Goal: Task Accomplishment & Management: Complete application form

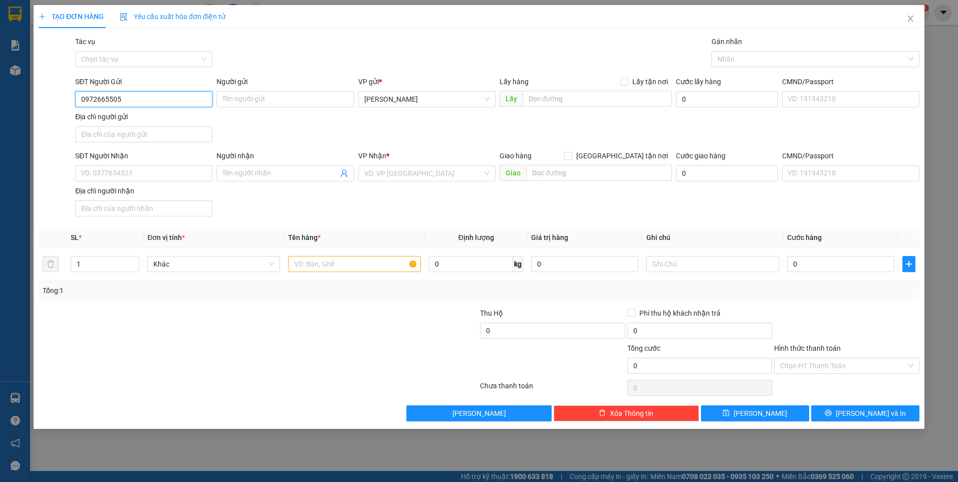
click at [136, 98] on input "0972665505" at bounding box center [143, 99] width 137 height 16
type input "0972665505"
click at [125, 174] on input "SĐT Người Nhận" at bounding box center [143, 173] width 137 height 16
paste input "0972665505"
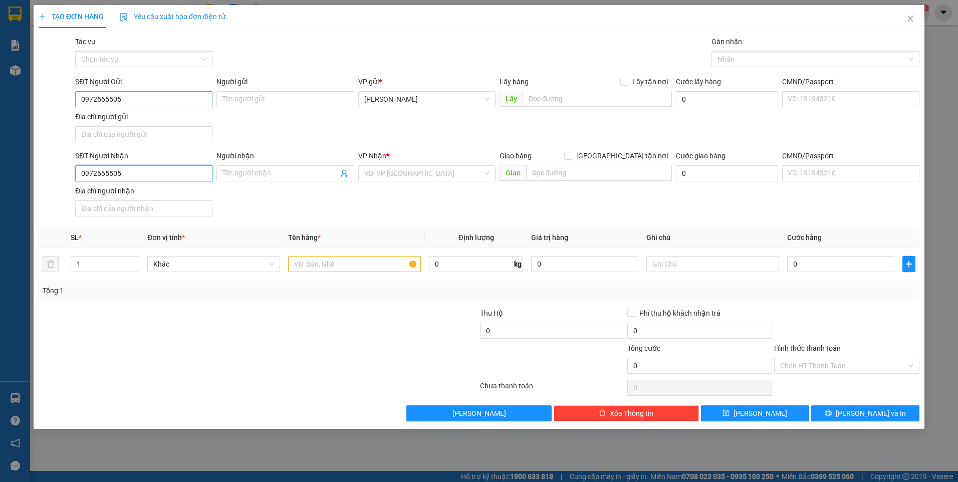
type input "0972665505"
click at [135, 103] on input "0972665505" at bounding box center [143, 99] width 137 height 16
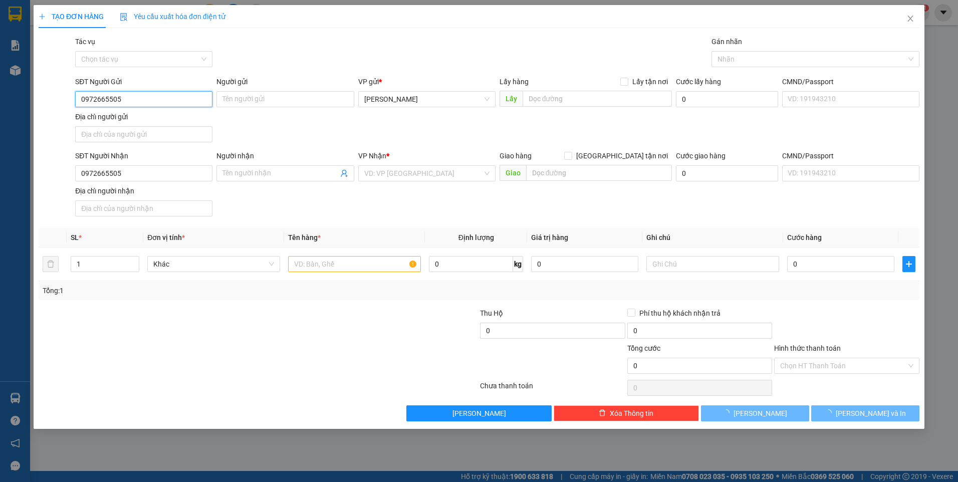
click at [135, 103] on input "0972665505" at bounding box center [143, 99] width 137 height 16
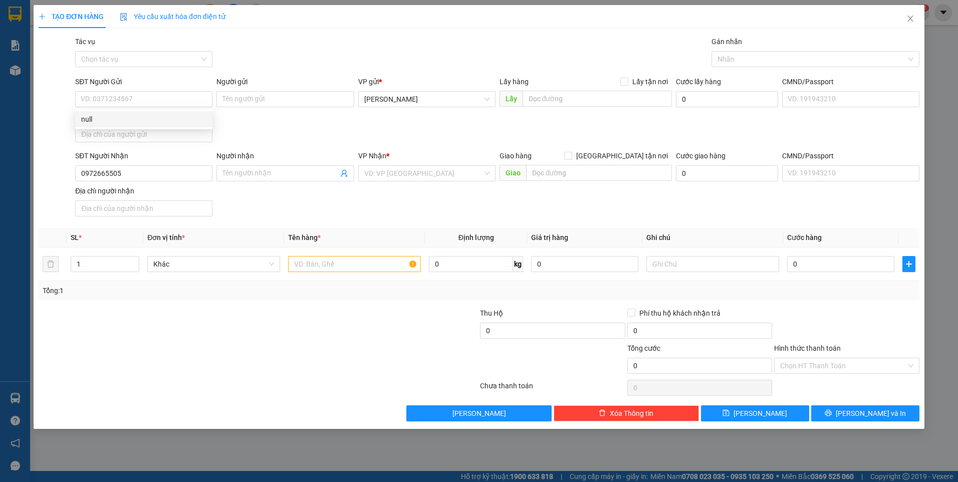
click at [150, 165] on div "SĐT Người Nhận" at bounding box center [143, 157] width 137 height 15
click at [151, 173] on input "0972665505" at bounding box center [143, 173] width 137 height 16
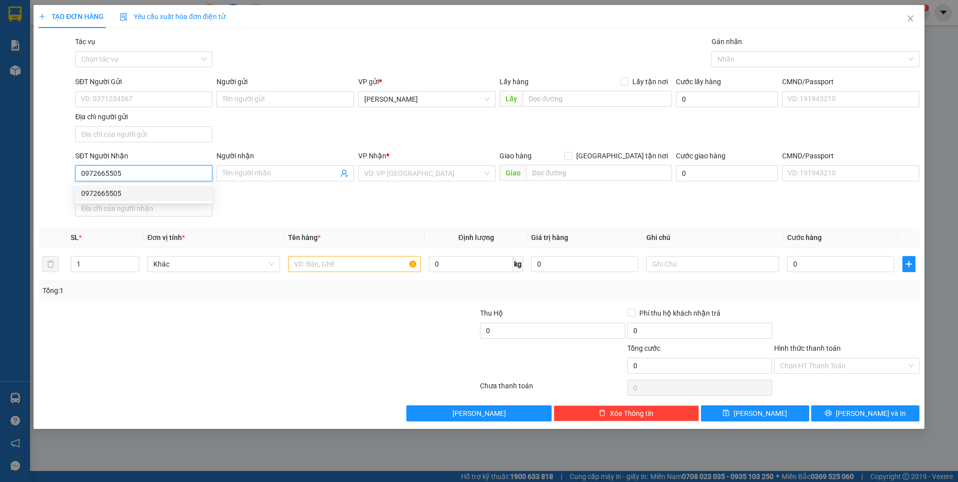
click at [166, 195] on div "0972665505" at bounding box center [143, 193] width 125 height 11
click at [354, 276] on td at bounding box center [354, 265] width 141 height 34
click at [358, 269] on input "text" at bounding box center [354, 264] width 133 height 16
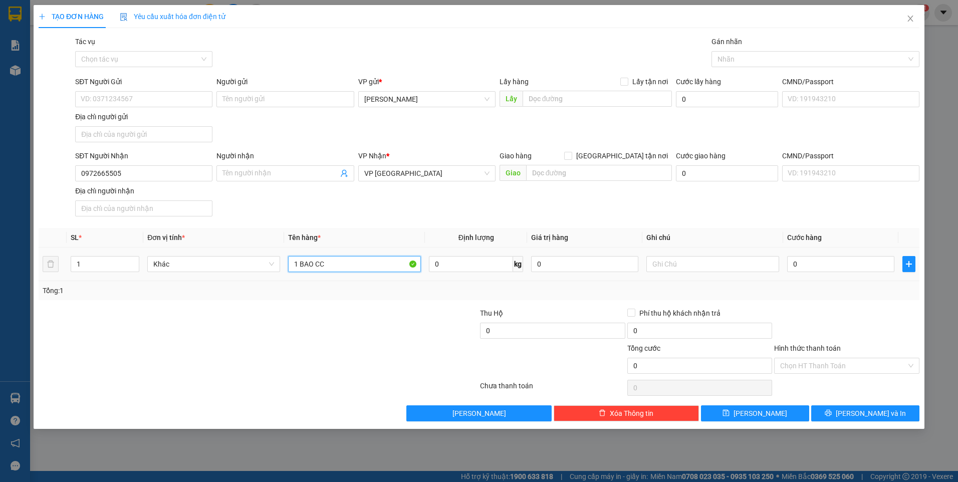
type input "1 BAO CC"
type input "BXĐL"
type input "8"
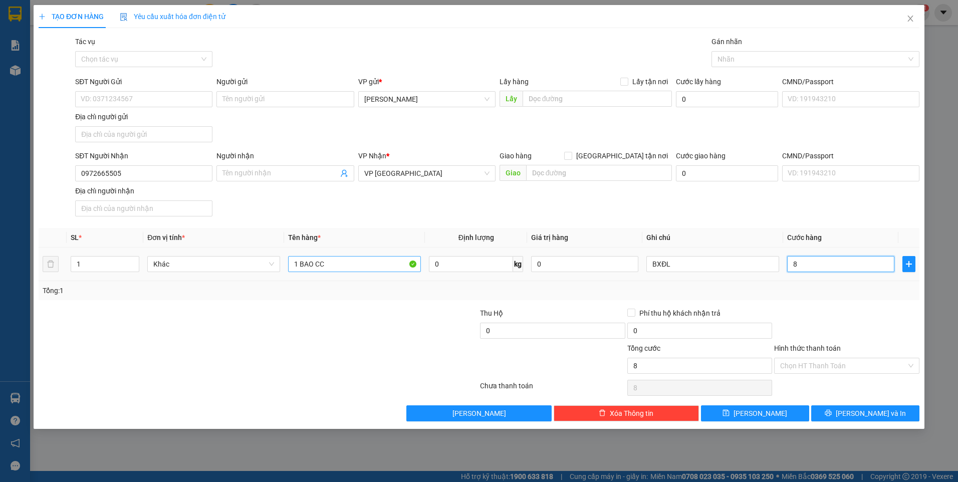
type input "80"
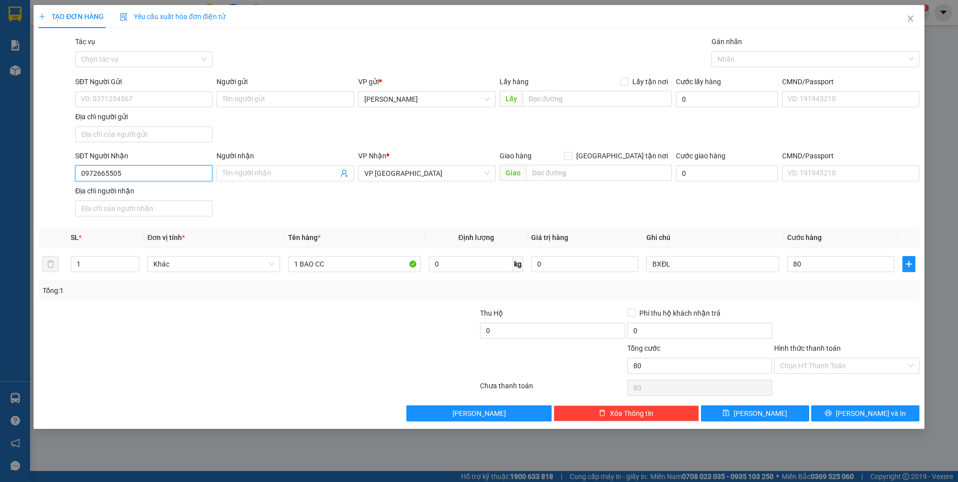
type input "80.000"
click at [151, 176] on input "0972665505" at bounding box center [143, 173] width 137 height 16
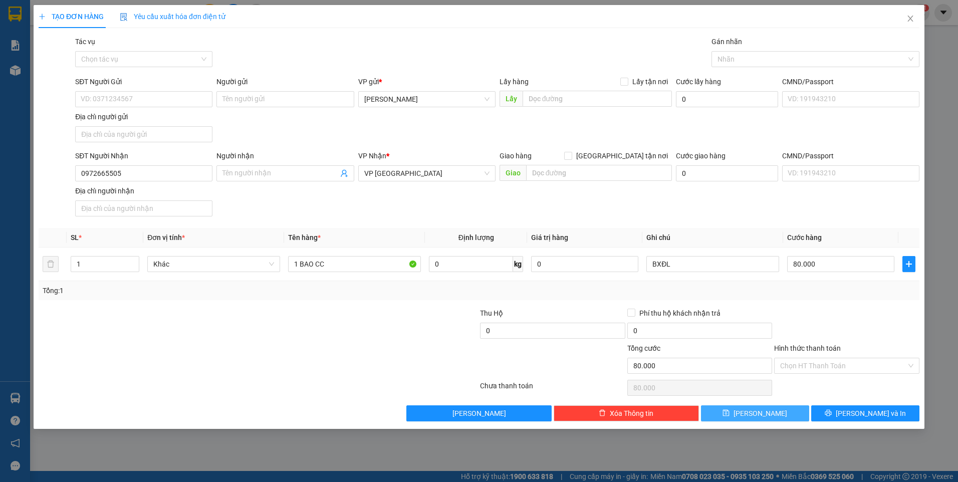
click at [730, 413] on icon "save" at bounding box center [726, 412] width 7 height 7
type input "0"
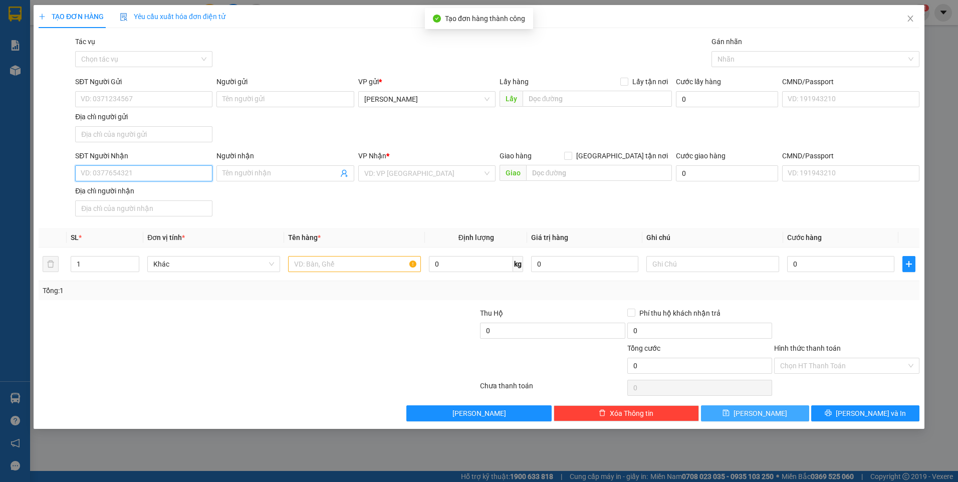
click at [155, 171] on input "SĐT Người Nhận" at bounding box center [143, 173] width 137 height 16
click at [147, 195] on div "0862986594" at bounding box center [143, 193] width 125 height 11
type input "0862986594"
click at [327, 264] on input "text" at bounding box center [354, 264] width 133 height 16
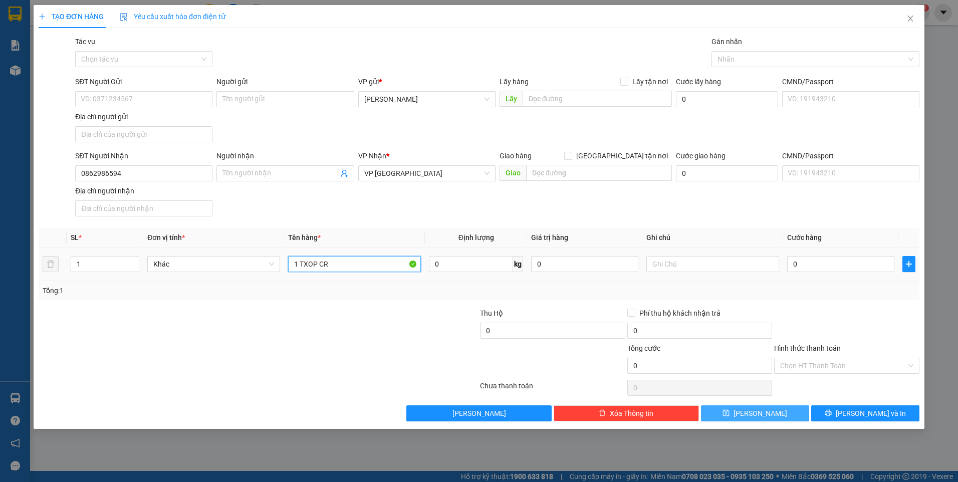
type input "1 TXOP CR"
type input "BXĐL"
type input "8"
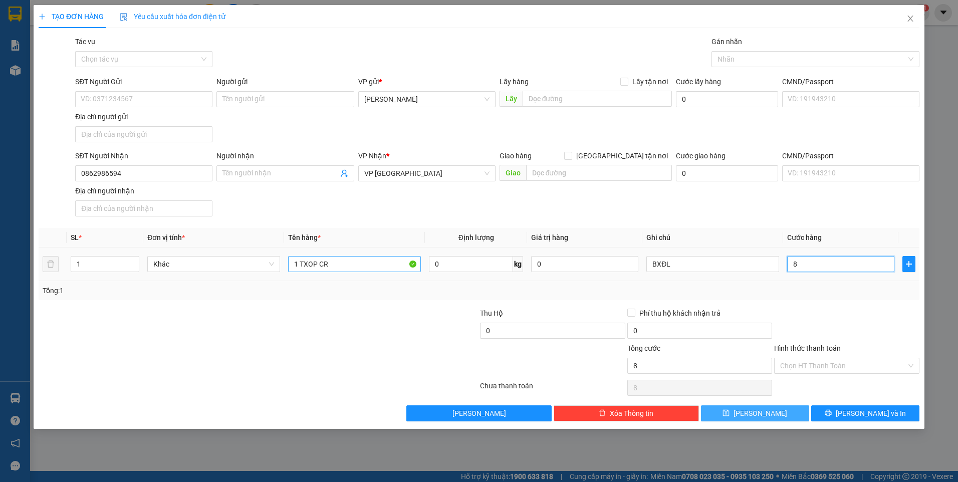
type input "80"
type input "80.000"
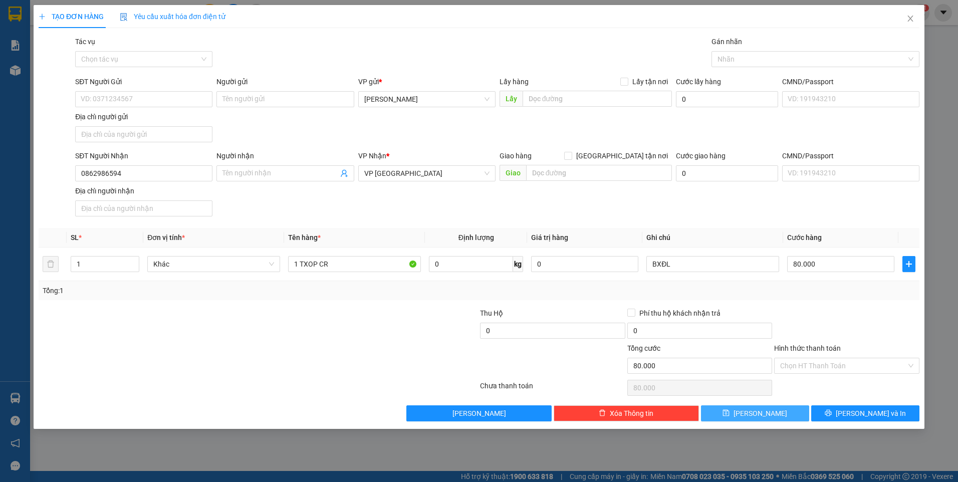
click at [846, 309] on div at bounding box center [846, 325] width 147 height 35
click at [841, 360] on input "Hình thức thanh toán" at bounding box center [843, 365] width 126 height 15
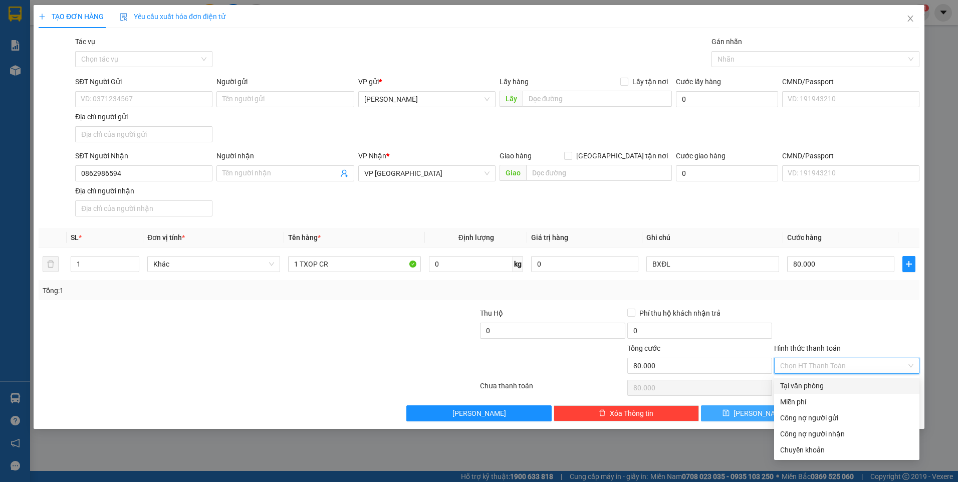
click at [830, 382] on div "Tại văn phòng" at bounding box center [846, 385] width 133 height 11
type input "0"
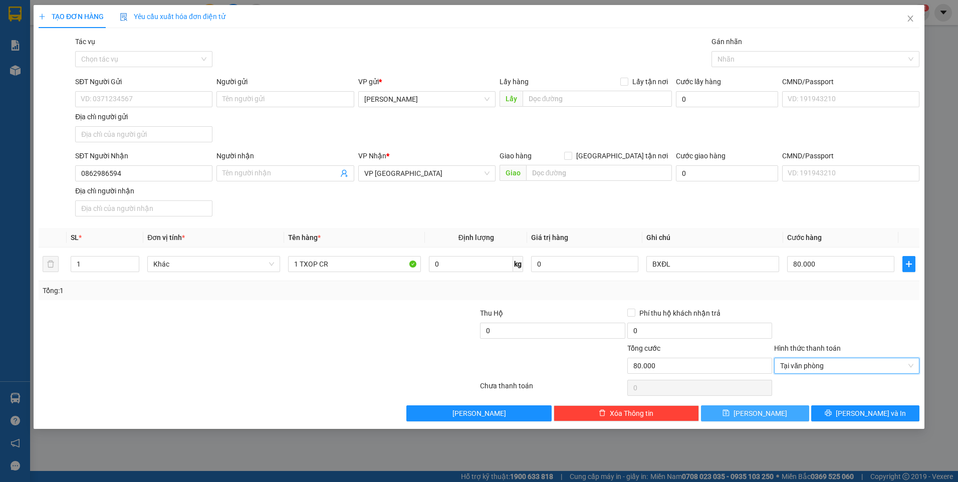
click at [770, 414] on button "[PERSON_NAME]" at bounding box center [755, 413] width 108 height 16
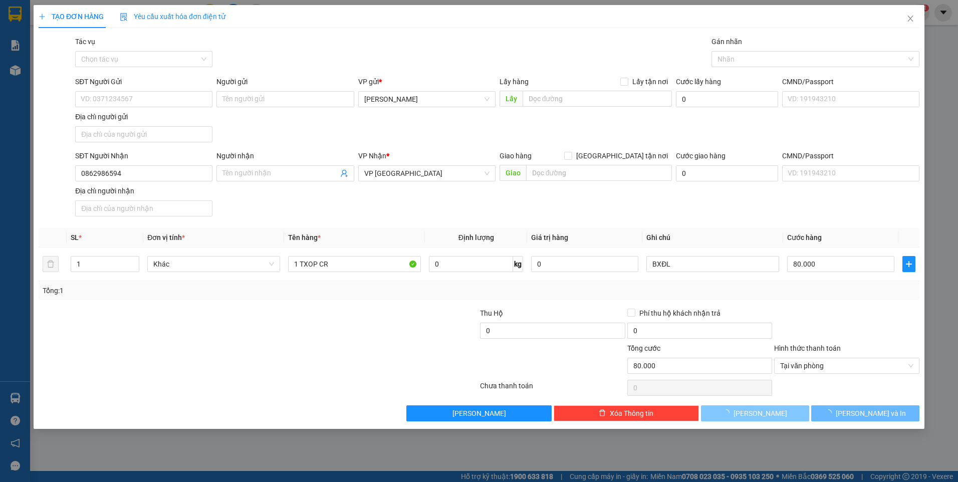
type input "0"
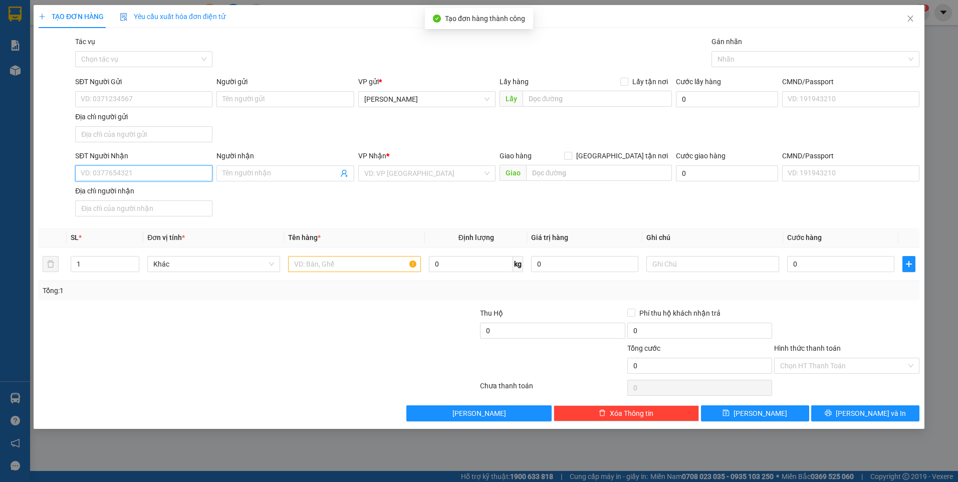
click at [173, 177] on input "SĐT Người Nhận" at bounding box center [143, 173] width 137 height 16
type input "0973443418"
click at [419, 174] on input "search" at bounding box center [423, 173] width 118 height 15
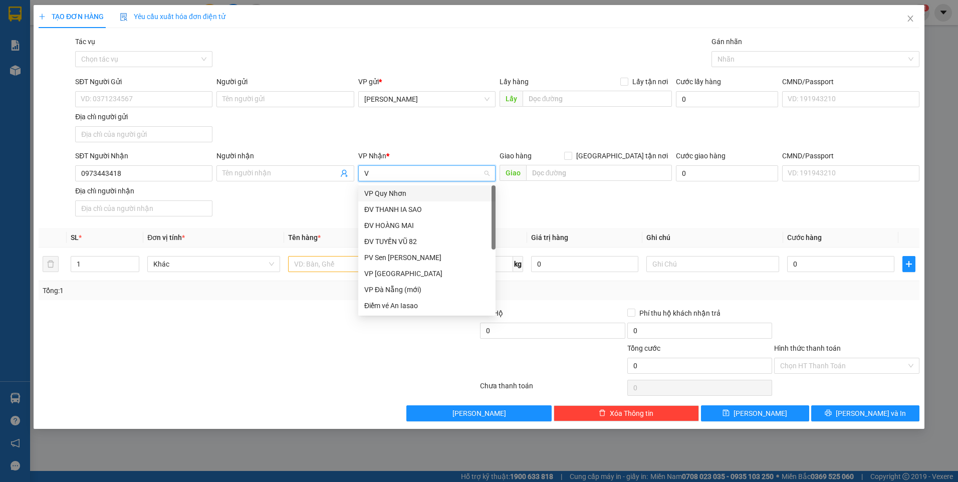
type input "VP"
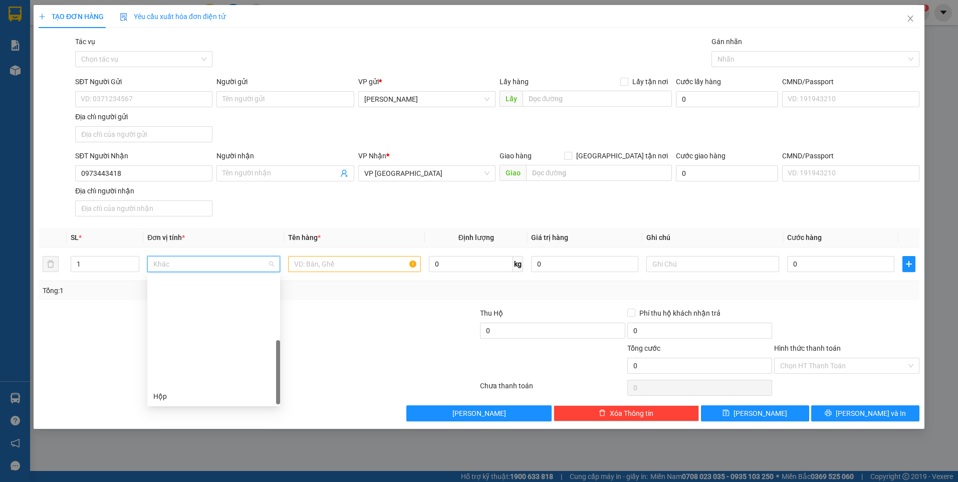
scroll to position [128, 0]
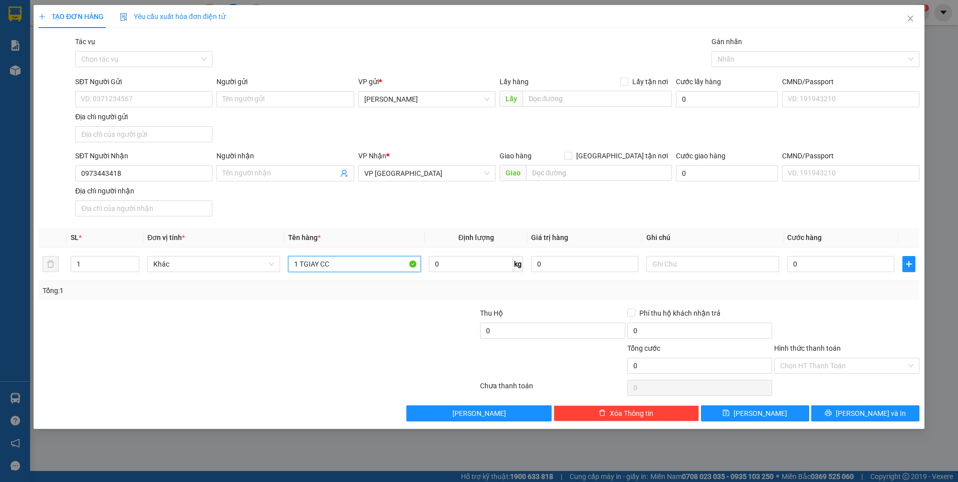
type input "1 TGIAY CC"
type input "BXĐL"
type input "3"
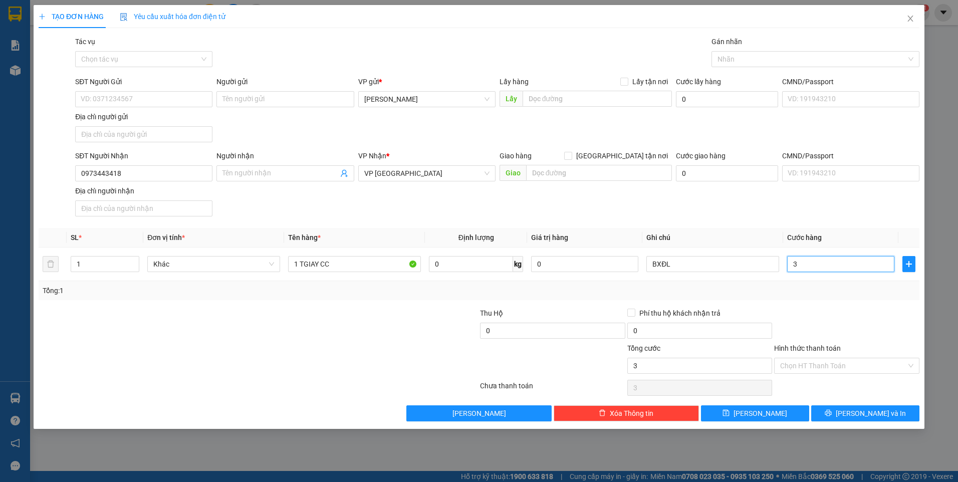
type input "30"
type input "30.000"
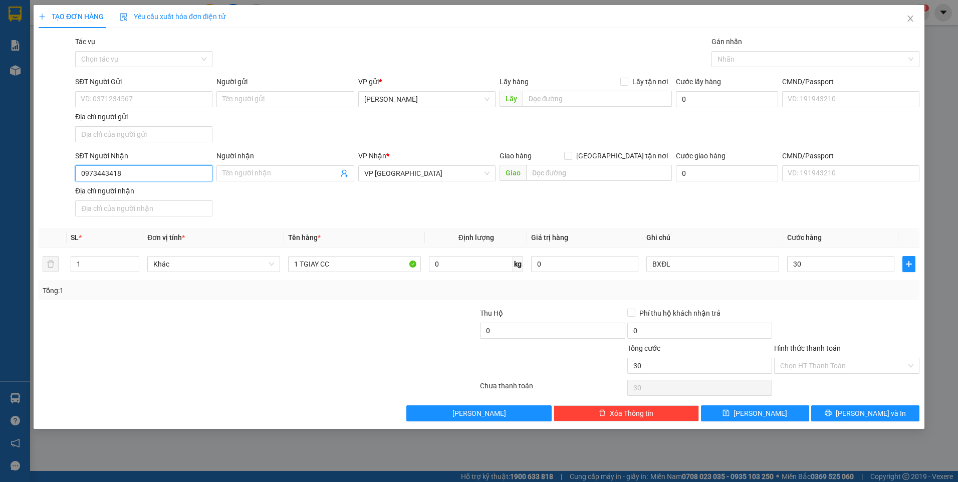
type input "30.000"
click at [143, 172] on input "0973443418" at bounding box center [143, 173] width 137 height 16
click at [787, 416] on button "[PERSON_NAME]" at bounding box center [755, 413] width 108 height 16
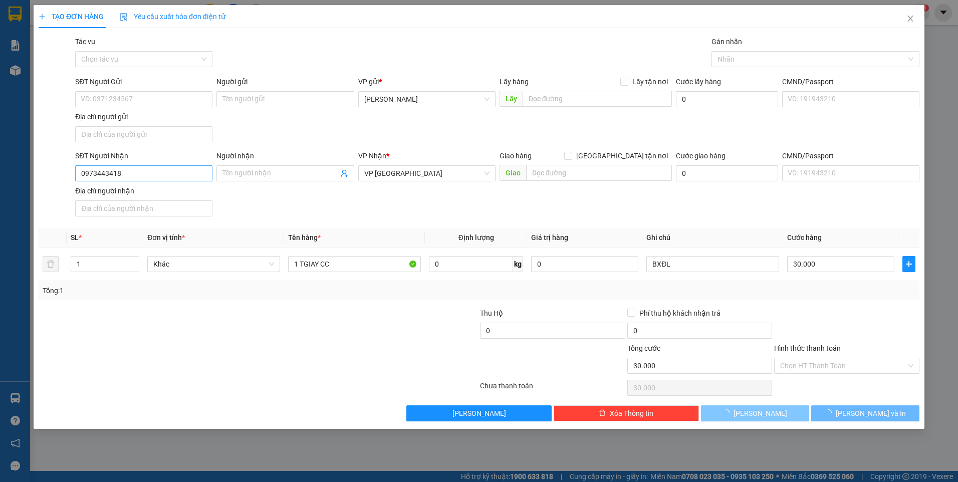
type input "0"
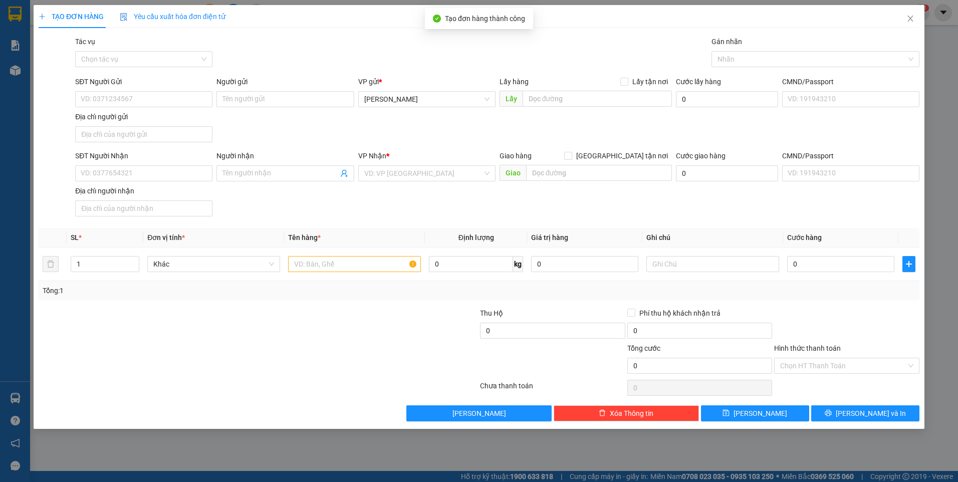
click at [164, 182] on div "SĐT Người Nhận VD: 0377654321" at bounding box center [143, 167] width 137 height 35
click at [168, 178] on input "SĐT Người Nhận" at bounding box center [143, 173] width 137 height 16
click at [147, 175] on input "0902532752" at bounding box center [143, 173] width 137 height 16
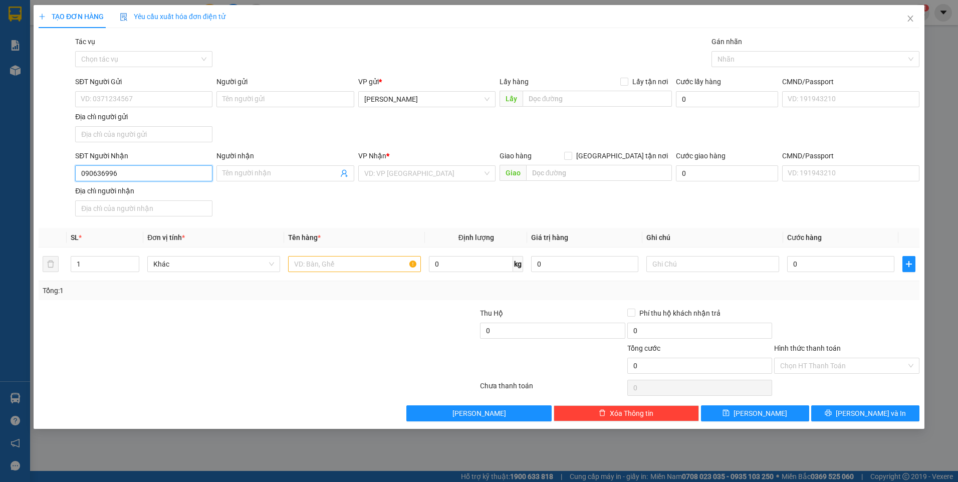
type input "0906369965"
type input "UYÊN"
type input "0906369965"
type input "1 TGIAY CC"
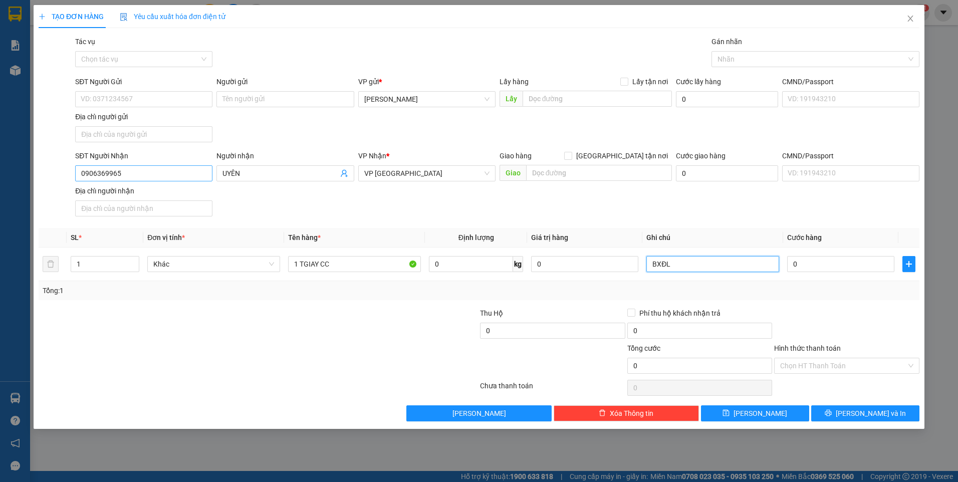
type input "BXĐL"
type input "7"
type input "70"
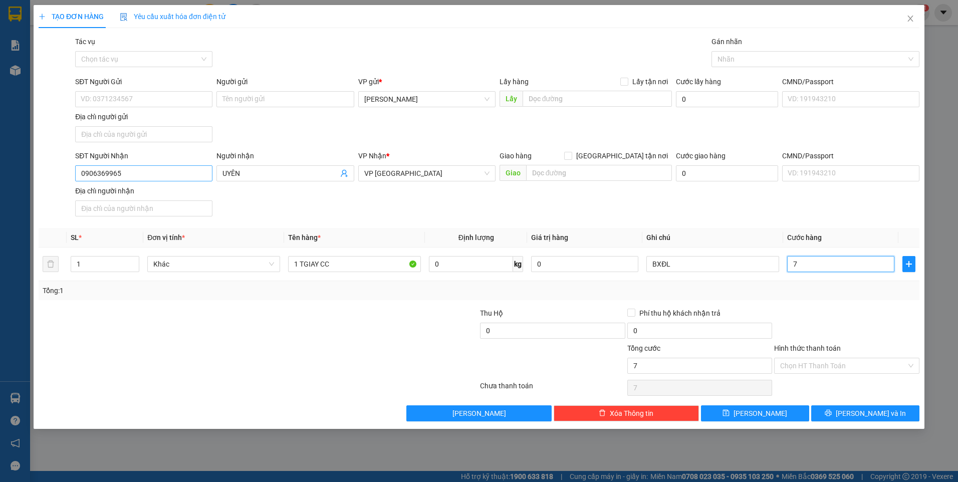
type input "70"
type input "70.000"
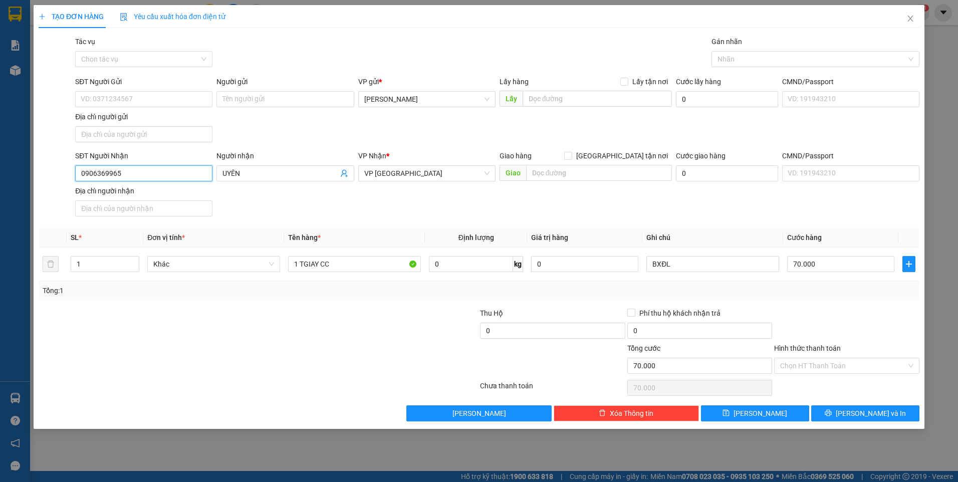
click at [145, 175] on input "0906369965" at bounding box center [143, 173] width 137 height 16
click at [770, 414] on button "[PERSON_NAME]" at bounding box center [755, 413] width 108 height 16
type input "0"
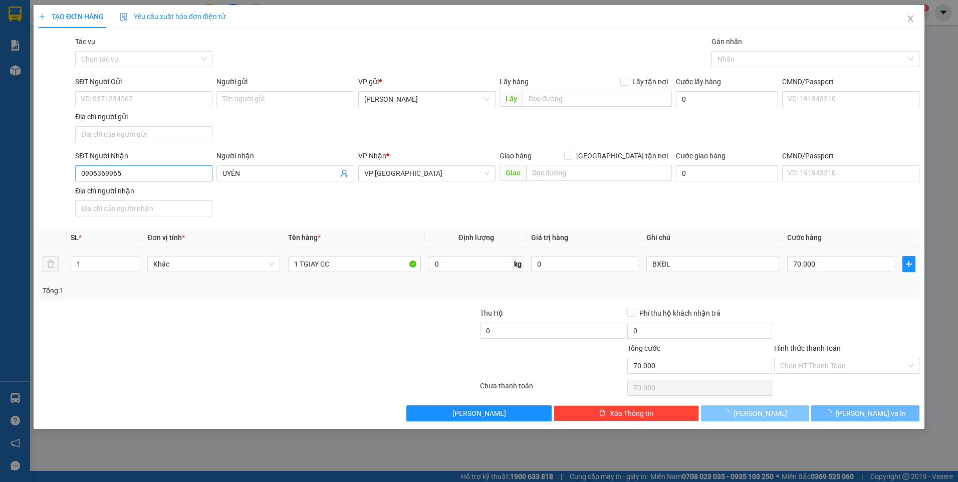
type input "0"
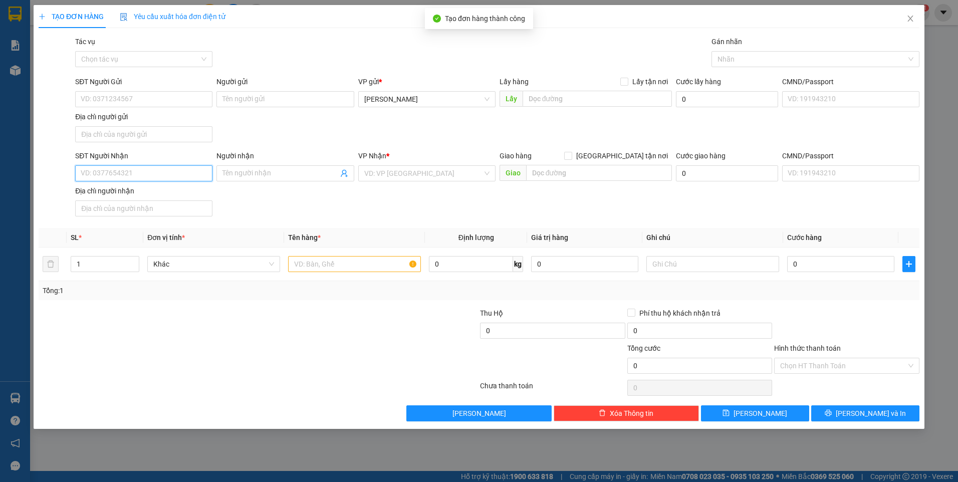
click at [154, 169] on input "SĐT Người Nhận" at bounding box center [143, 173] width 137 height 16
type input "0966422342"
type input "2"
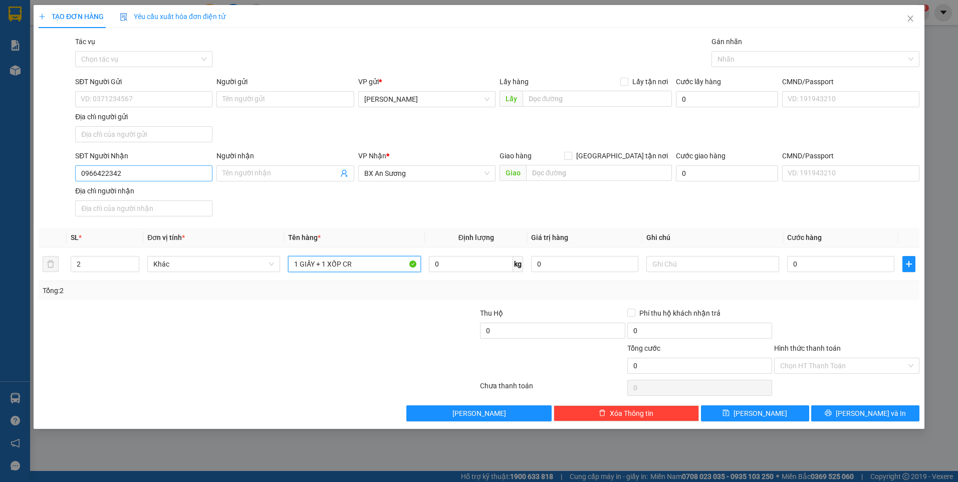
type input "1 GIẤY + 1 XỐP CR"
type input "BXĐL"
type input "1"
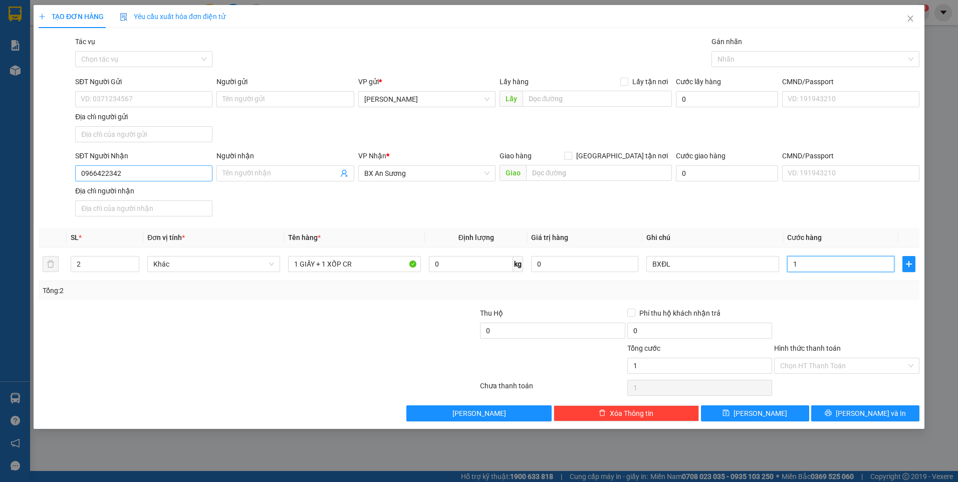
type input "12"
type input "120"
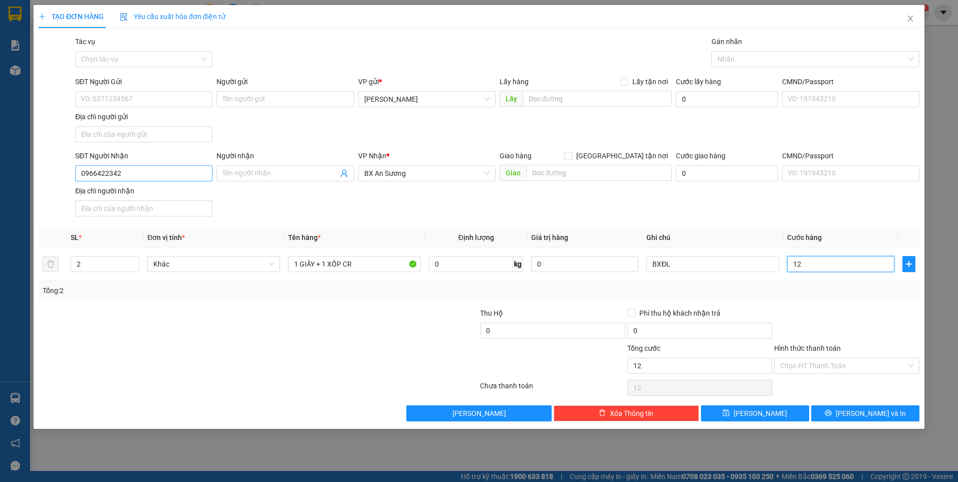
type input "120"
type input "120.000"
click at [817, 327] on div at bounding box center [846, 325] width 147 height 35
click at [862, 366] on input "Hình thức thanh toán" at bounding box center [843, 365] width 126 height 15
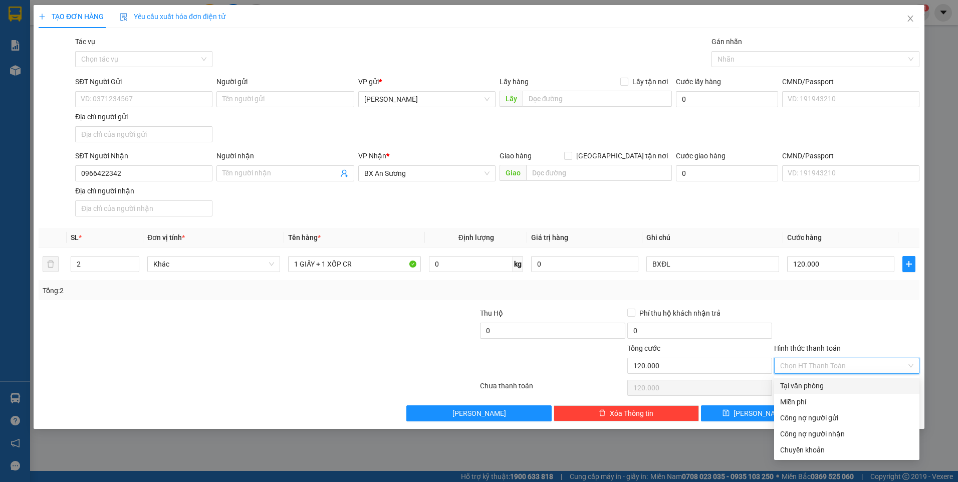
click at [826, 389] on div "Tại văn phòng" at bounding box center [846, 385] width 133 height 11
type input "0"
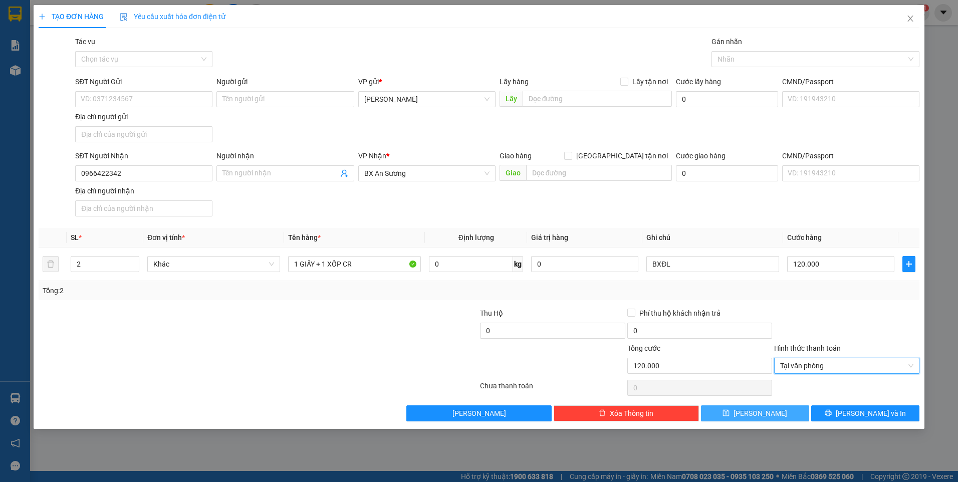
click at [787, 415] on button "[PERSON_NAME]" at bounding box center [755, 413] width 108 height 16
type input "1"
type input "0"
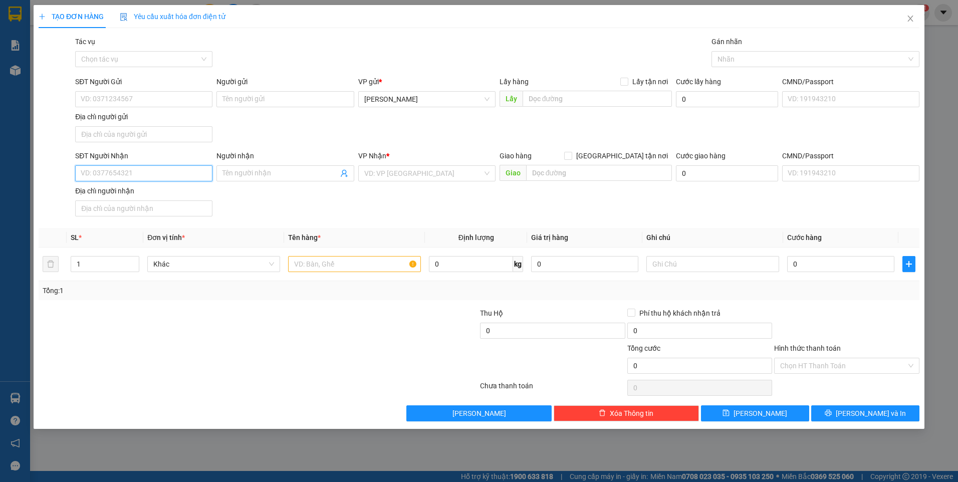
click at [141, 177] on input "SĐT Người Nhận" at bounding box center [143, 173] width 137 height 16
type input "0968432029"
checkbox input "true"
type input "88/14 SỐ 27.P6.GÒ VẤP"
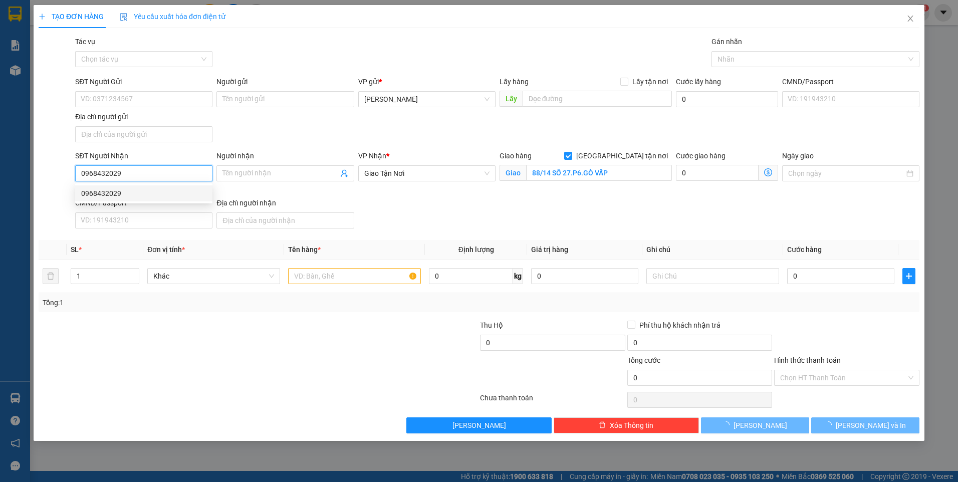
type input "0968432029"
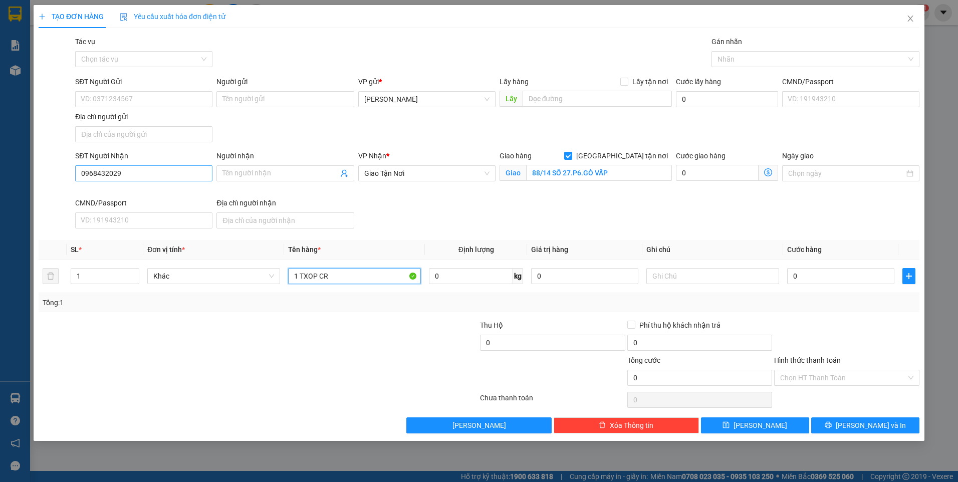
type input "1 TXOP CR"
type input "BXĐL"
type input "5"
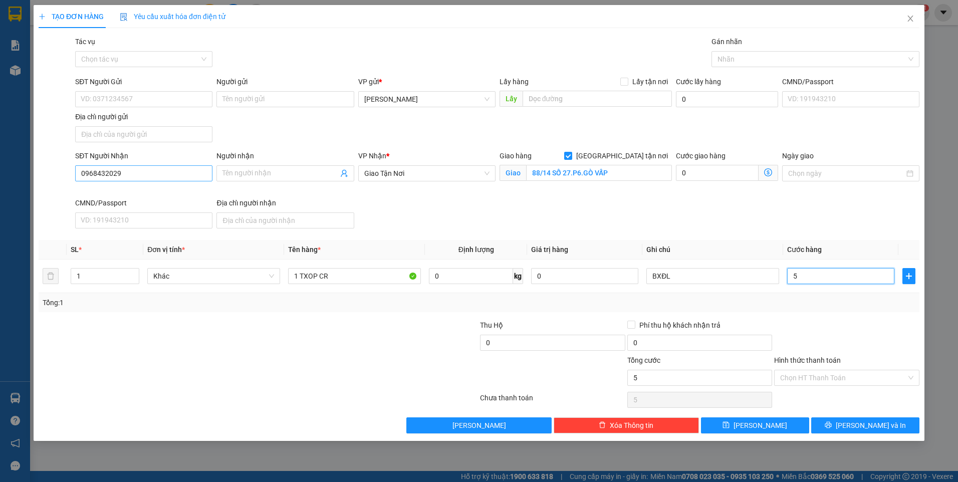
type input "50"
type input "50.000"
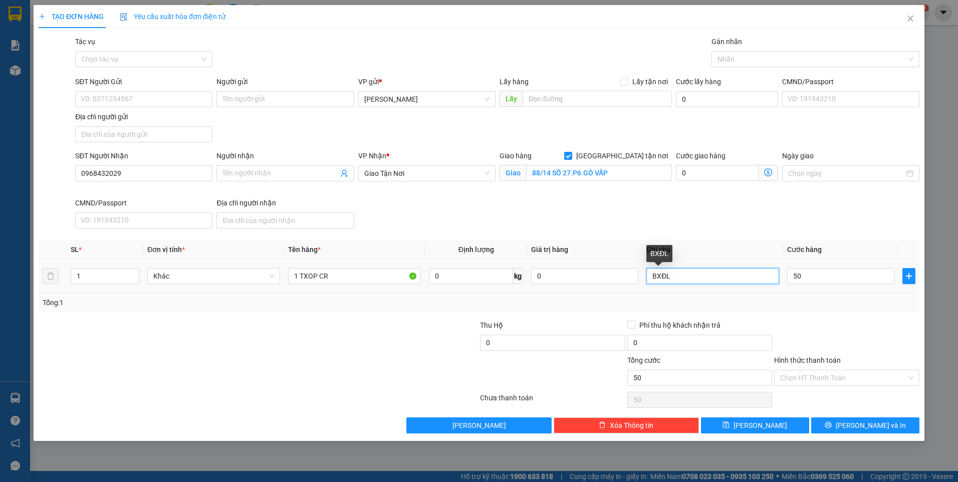
type input "50.000"
click at [713, 282] on input "BXĐL" at bounding box center [712, 276] width 133 height 16
type input "BXĐL-GTN 80K CR"
click at [851, 321] on div at bounding box center [846, 337] width 147 height 35
click at [851, 377] on input "Hình thức thanh toán" at bounding box center [843, 377] width 126 height 15
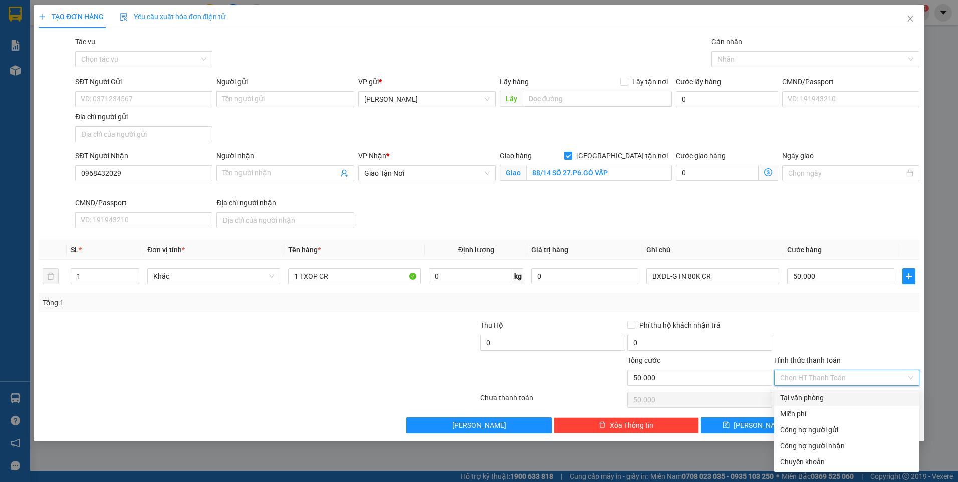
click at [840, 396] on div "Tại văn phòng" at bounding box center [846, 397] width 133 height 11
type input "0"
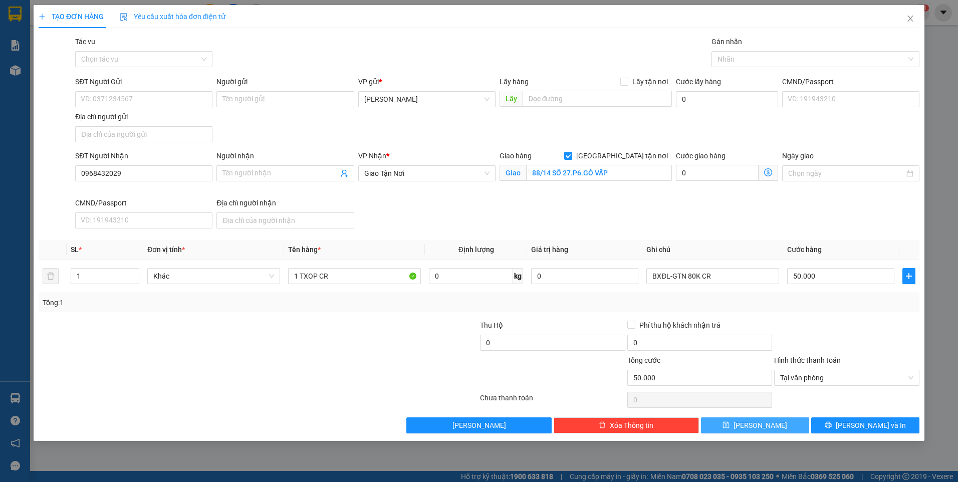
click at [766, 423] on span "[PERSON_NAME]" at bounding box center [761, 425] width 54 height 11
checkbox input "false"
type input "0"
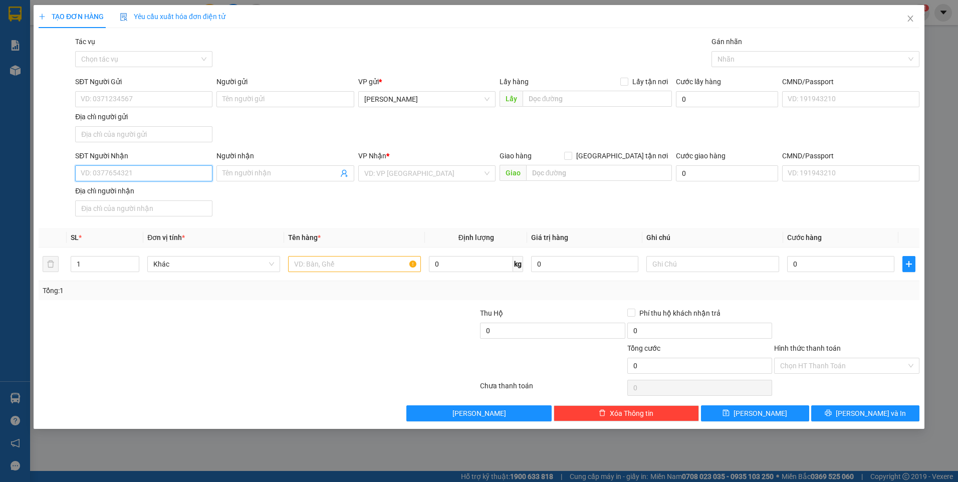
click at [144, 179] on input "SĐT Người Nhận" at bounding box center [143, 173] width 137 height 16
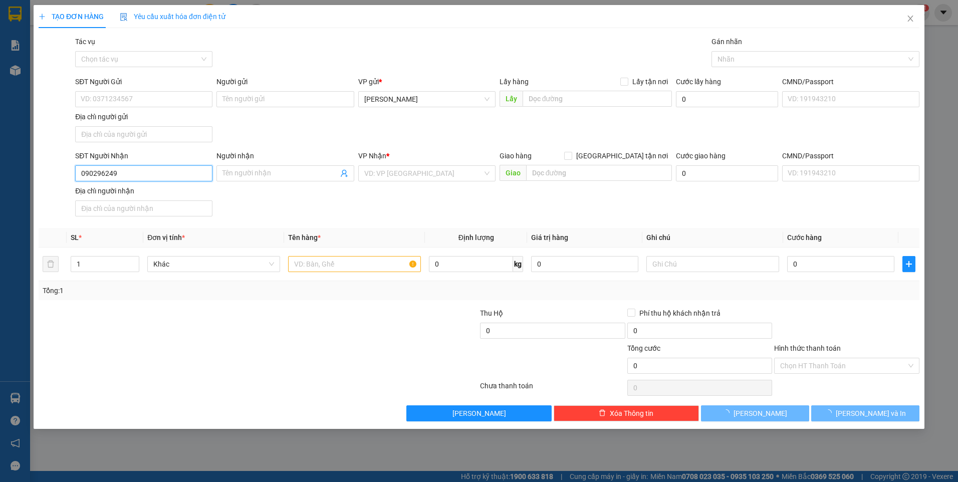
type input "0902962497"
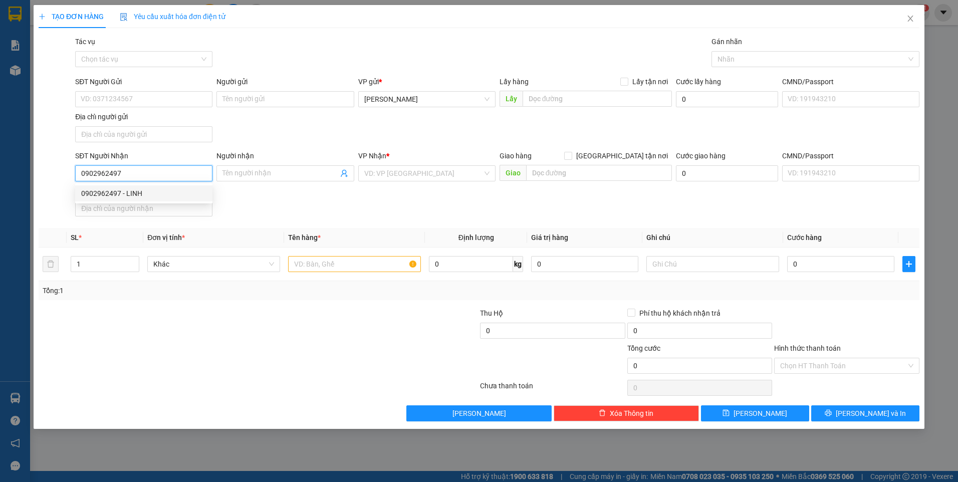
type input "LINH"
type input "0902962497"
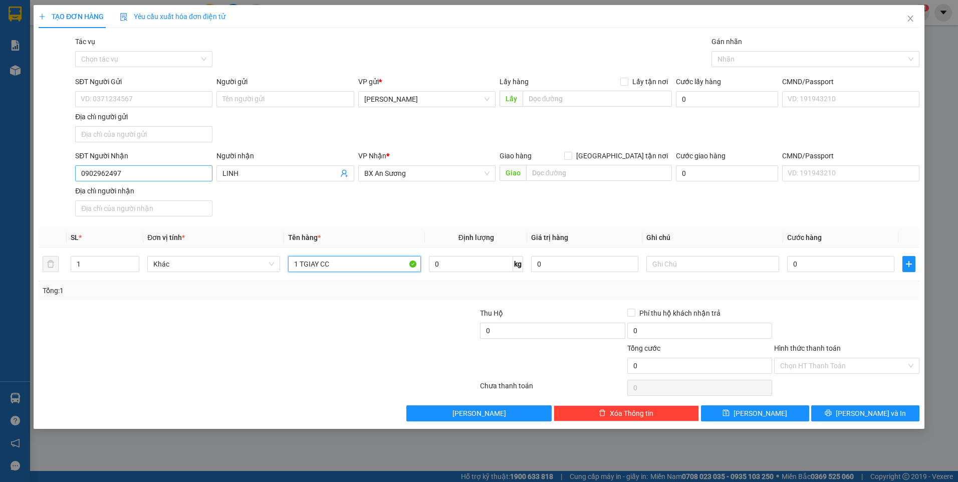
type input "1 TGIAY CC"
type input "BXĐL"
type input "4"
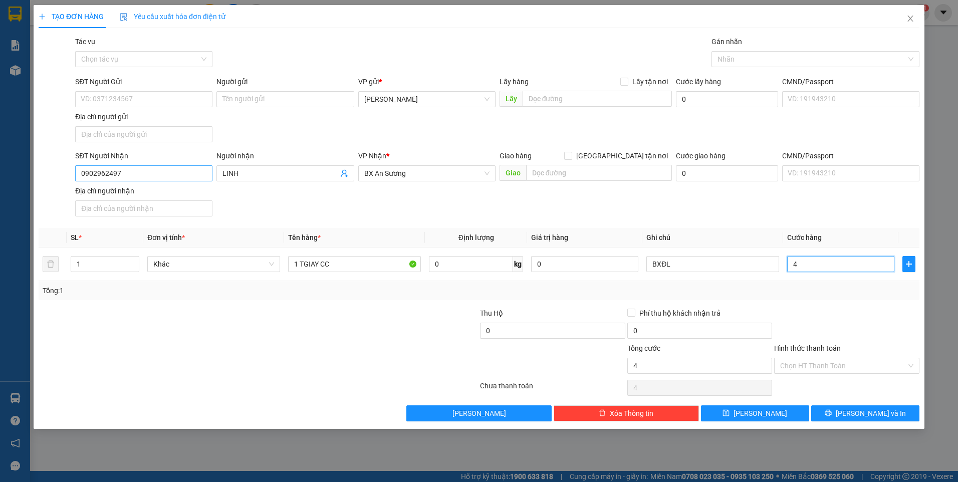
type input "40"
type input "40.000"
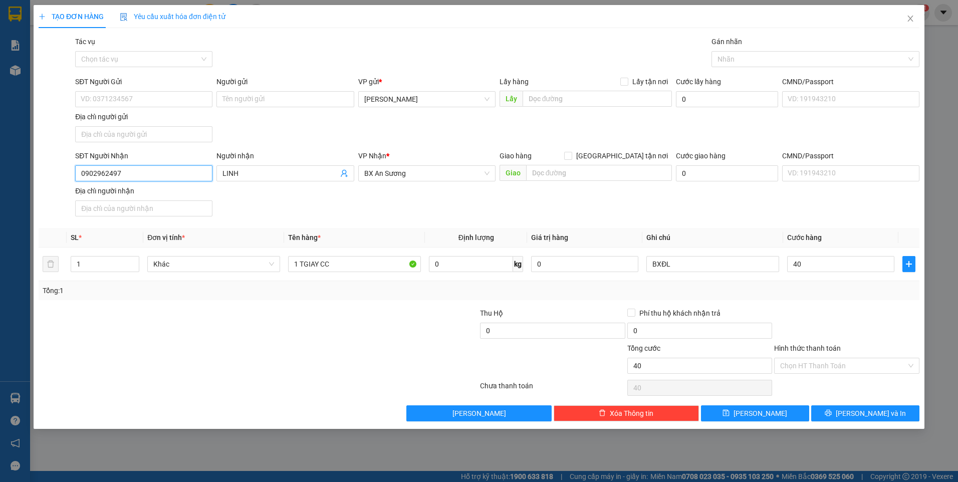
type input "40.000"
click at [145, 179] on input "0902962497" at bounding box center [143, 173] width 137 height 16
click at [730, 414] on icon "save" at bounding box center [726, 412] width 7 height 7
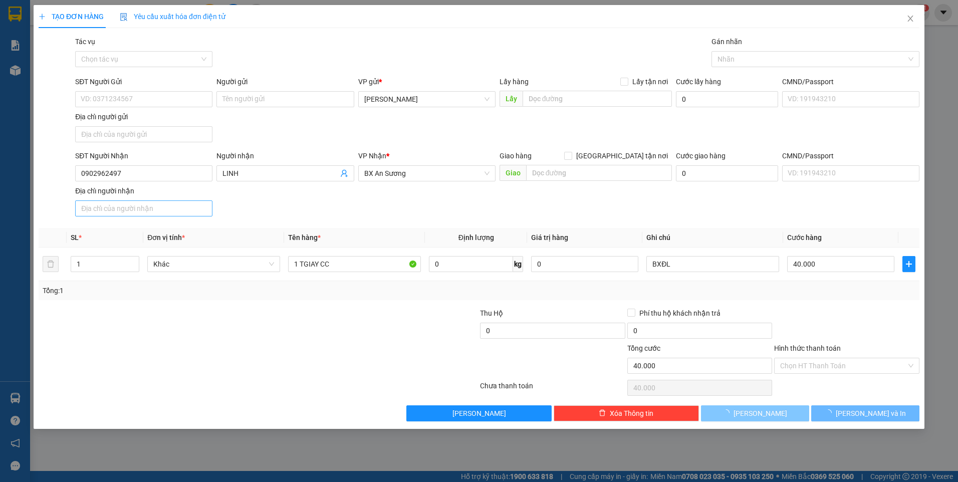
type input "0"
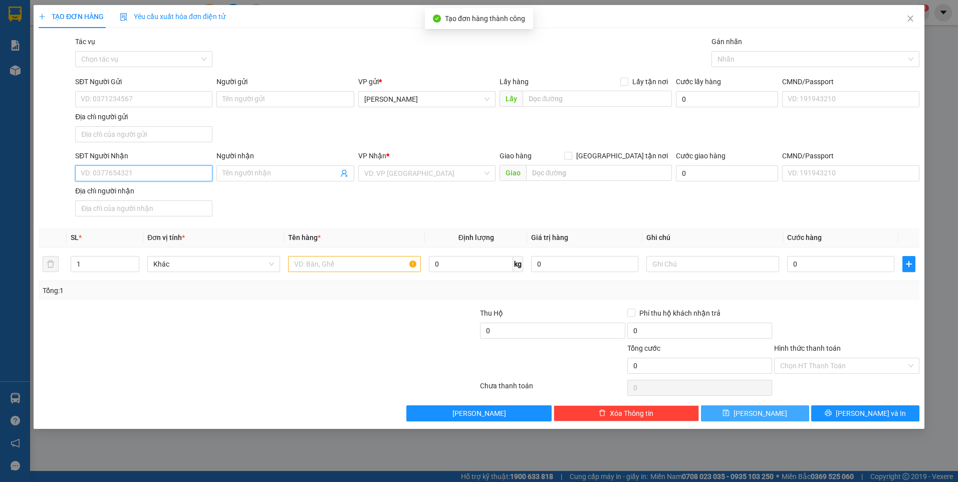
click at [142, 178] on input "SĐT Người Nhận" at bounding box center [143, 173] width 137 height 16
type input "0947396099"
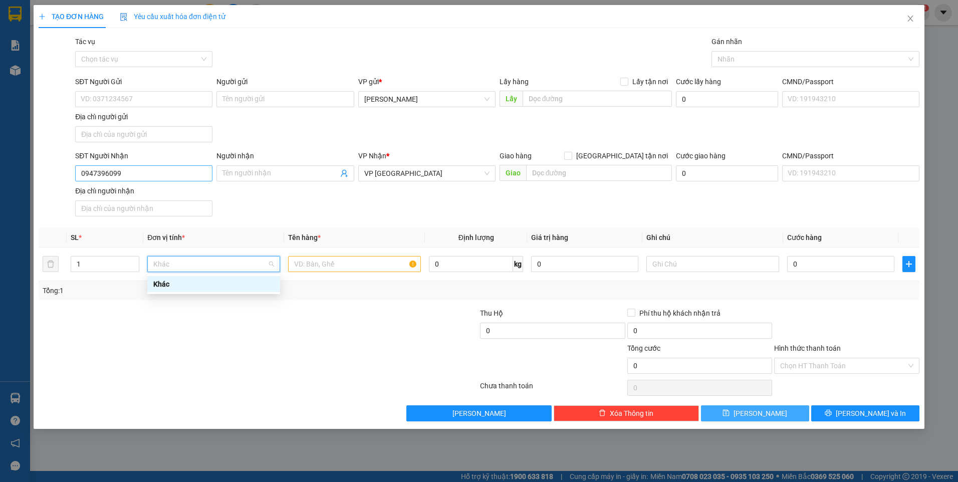
scroll to position [0, 0]
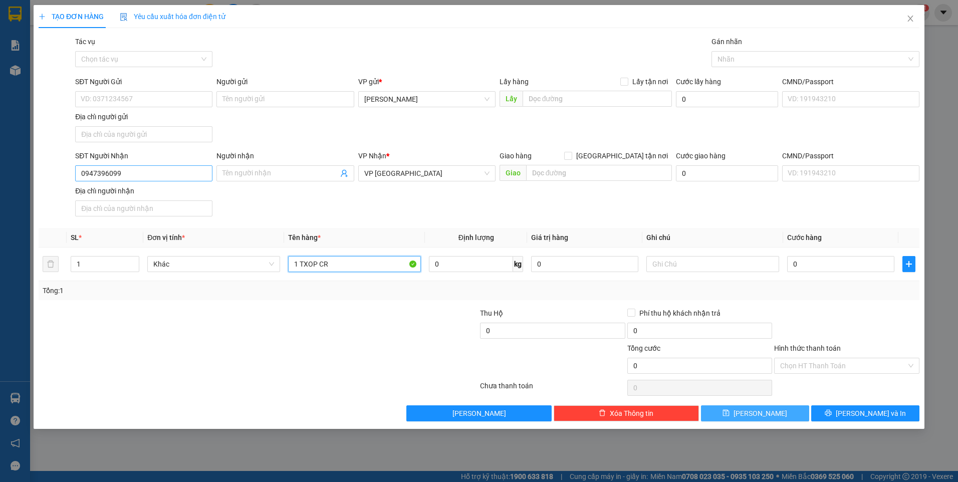
type input "1 TXOP CR"
type input "BXĐL"
type input "3"
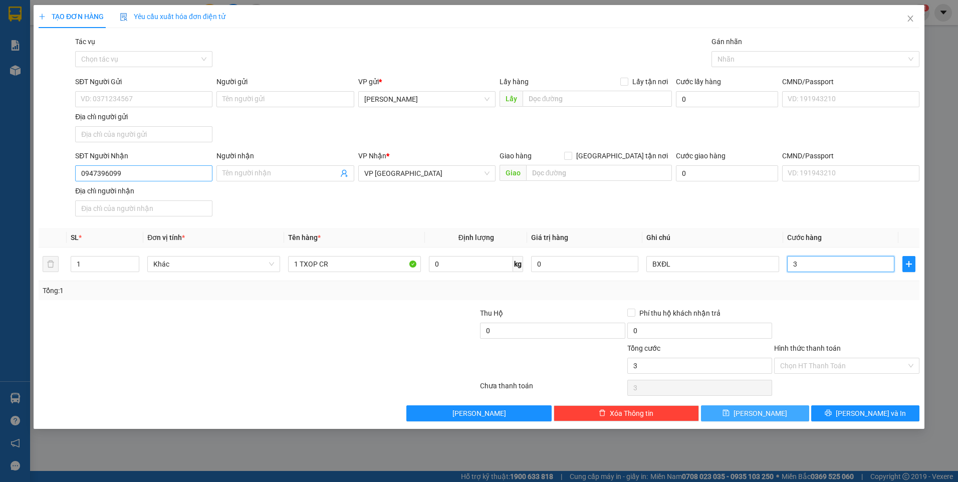
type input "30"
type input "30.000"
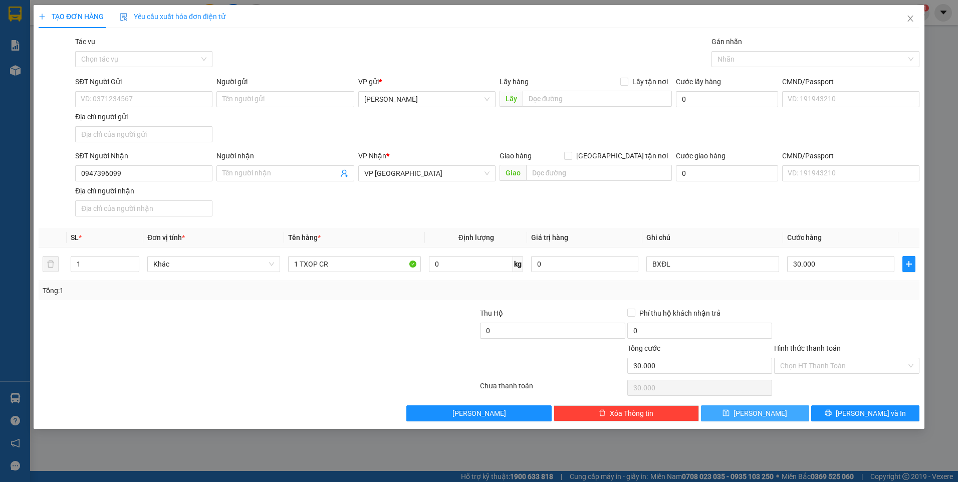
click at [854, 311] on div at bounding box center [846, 325] width 147 height 35
click at [849, 368] on input "Hình thức thanh toán" at bounding box center [843, 365] width 126 height 15
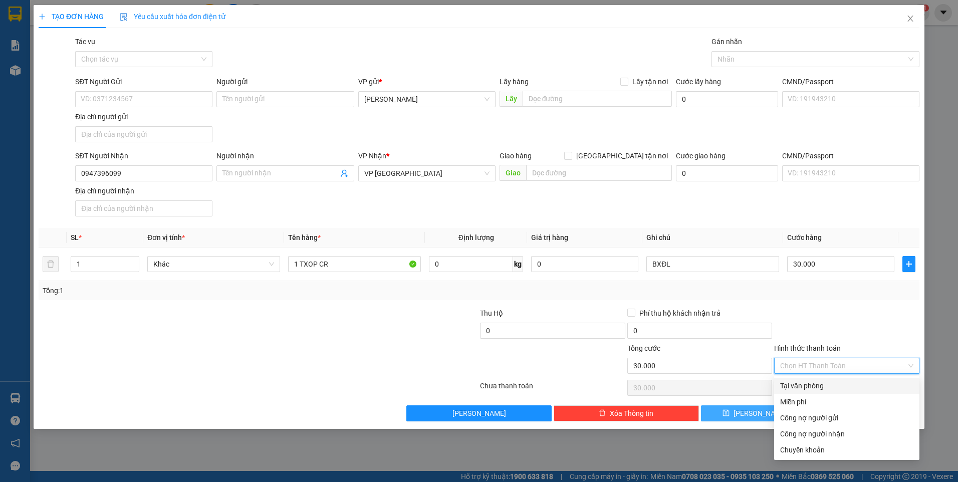
click at [830, 386] on div "Tại văn phòng" at bounding box center [846, 385] width 133 height 11
type input "0"
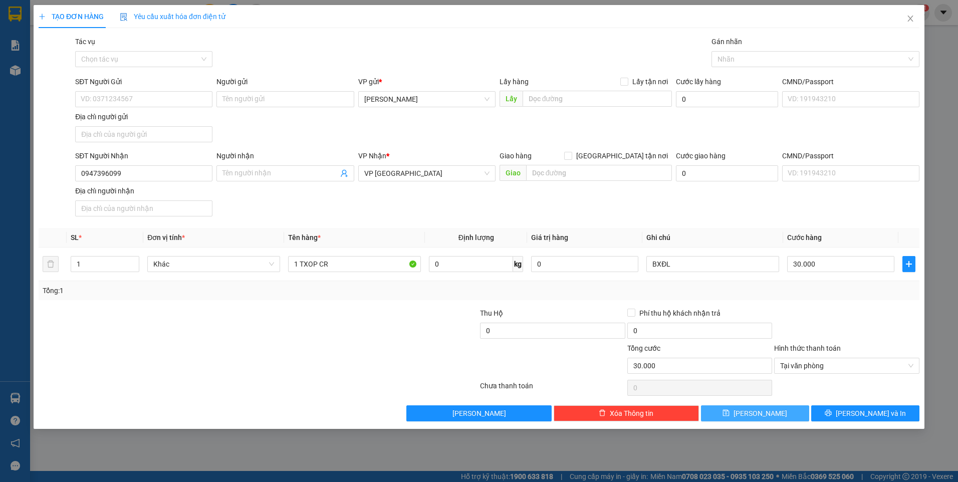
click at [756, 411] on span "[PERSON_NAME]" at bounding box center [761, 413] width 54 height 11
type input "0"
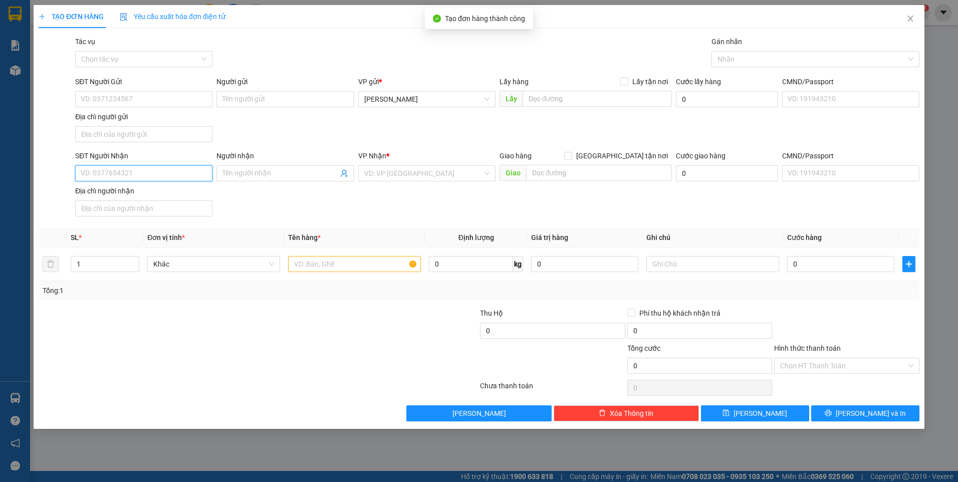
click at [178, 175] on input "SĐT Người Nhận" at bounding box center [143, 173] width 137 height 16
type input "0337694562"
type input "HẢI YẾN"
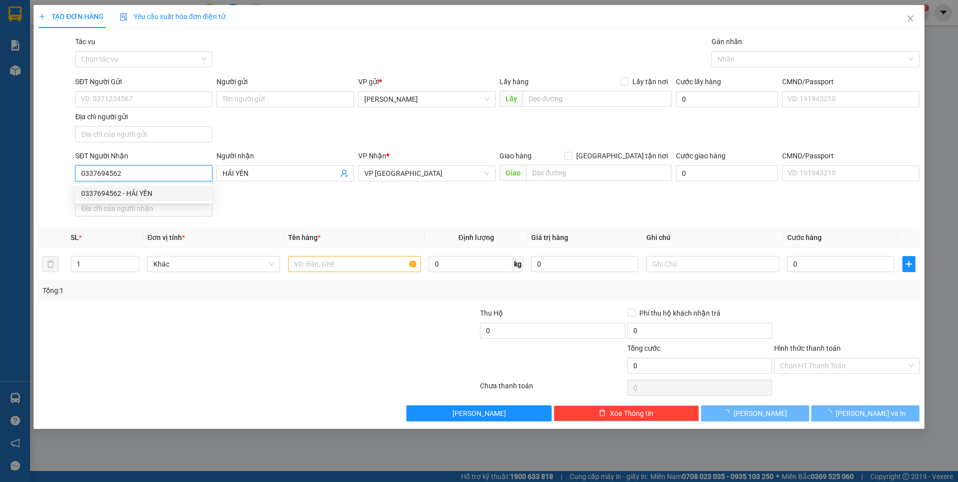
type input "0337694562"
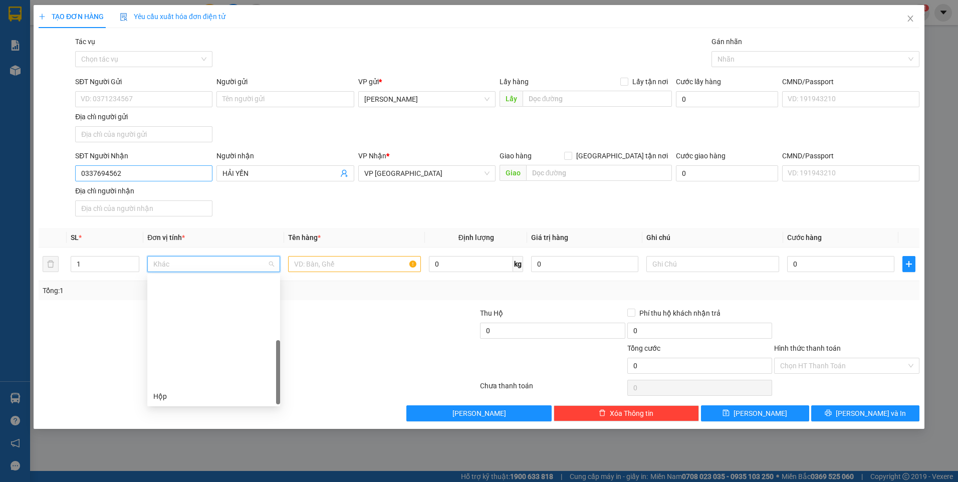
scroll to position [128, 0]
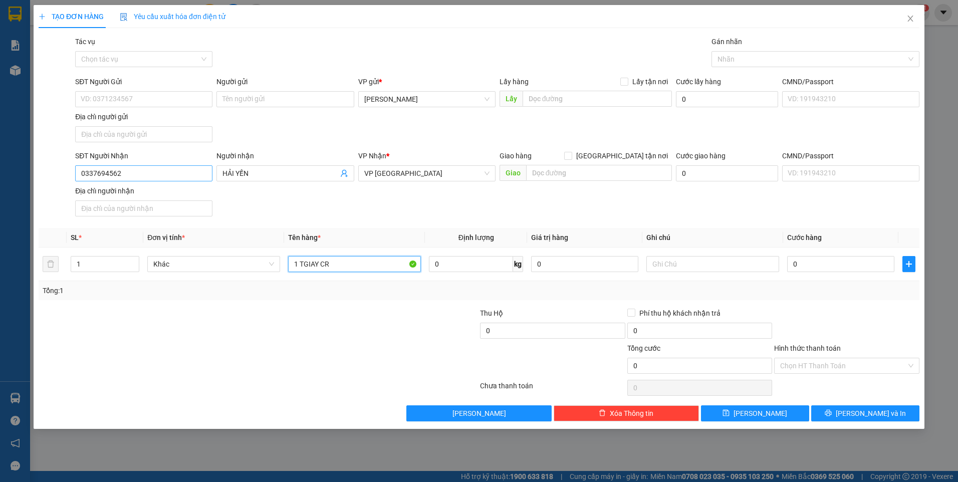
type input "1 TGIAY CR"
type input "BXĐL"
type input "4"
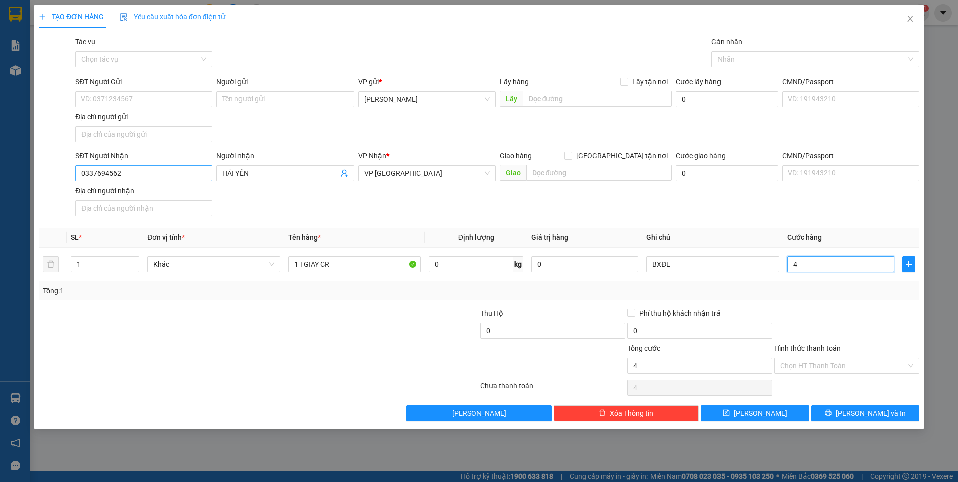
type input "40"
type input "40.000"
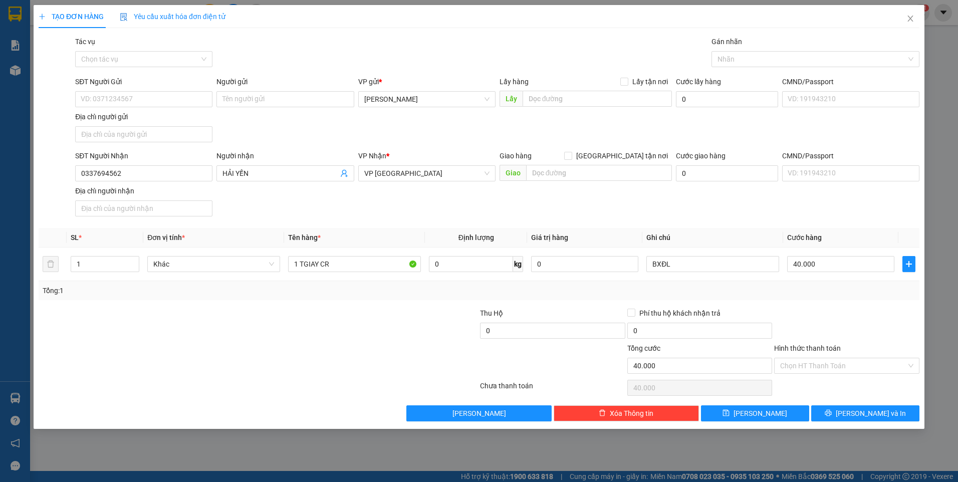
click at [883, 313] on div at bounding box center [846, 325] width 147 height 35
click at [854, 350] on div "Hình thức thanh toán" at bounding box center [846, 350] width 145 height 15
click at [857, 360] on input "Hình thức thanh toán" at bounding box center [843, 365] width 126 height 15
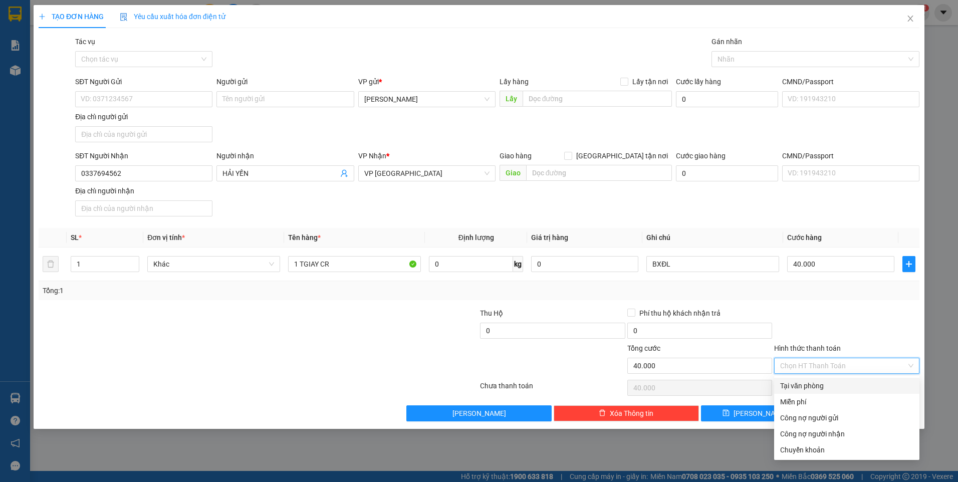
click at [834, 383] on div "Tại văn phòng" at bounding box center [846, 385] width 133 height 11
type input "0"
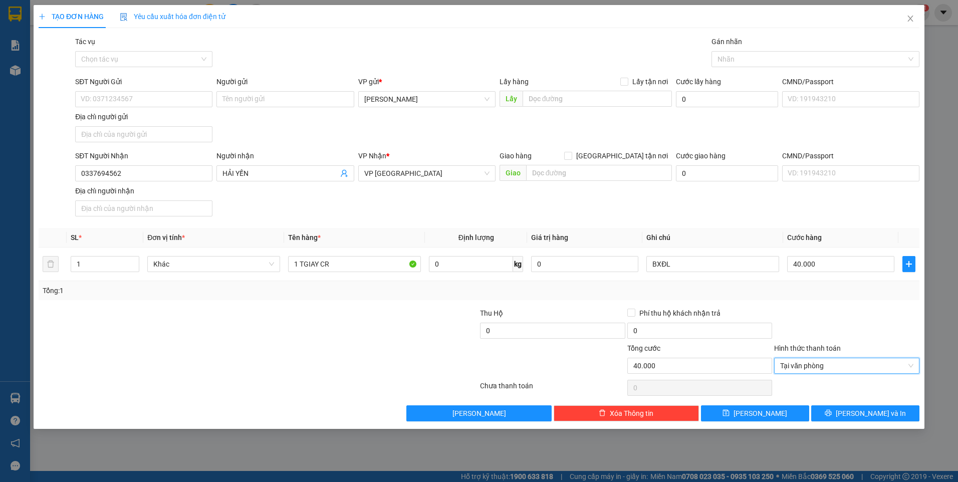
click at [828, 308] on div at bounding box center [846, 325] width 147 height 35
click at [752, 412] on button "[PERSON_NAME]" at bounding box center [755, 413] width 108 height 16
type input "0"
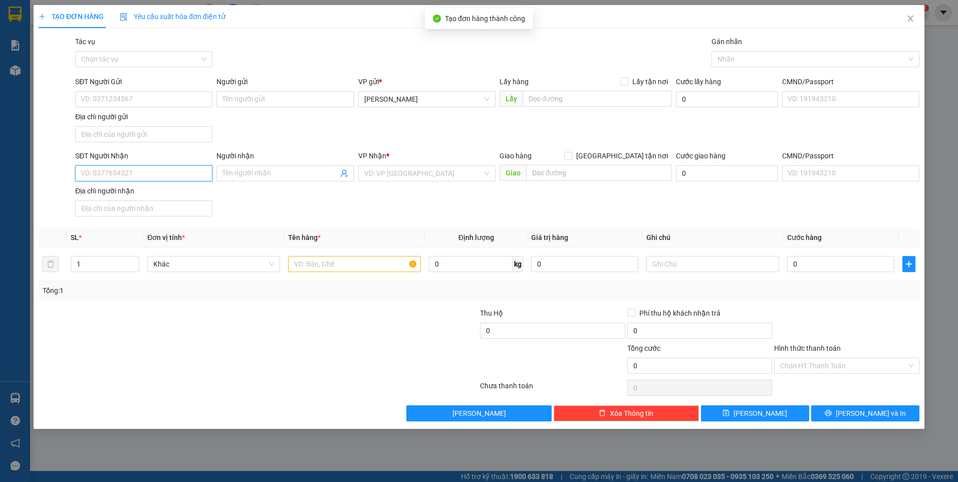
click at [121, 169] on input "SĐT Người Nhận" at bounding box center [143, 173] width 137 height 16
type input "0965667664"
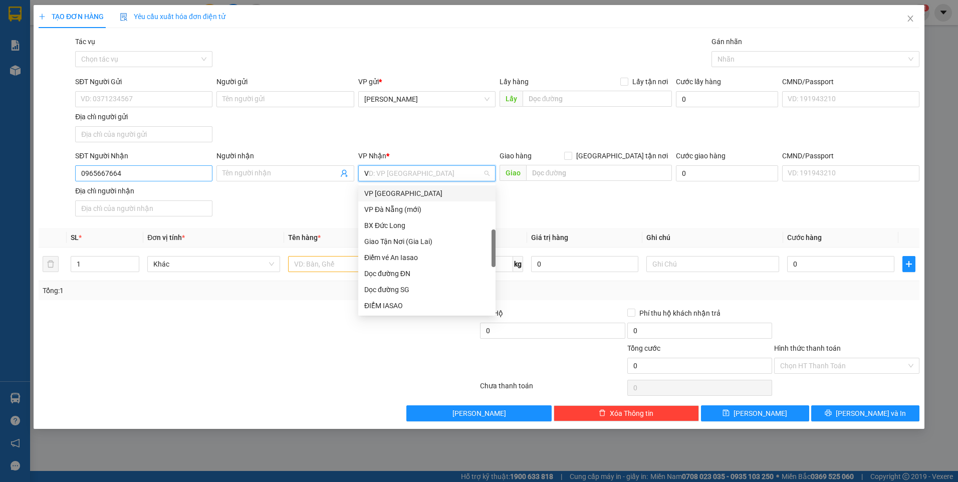
scroll to position [104, 0]
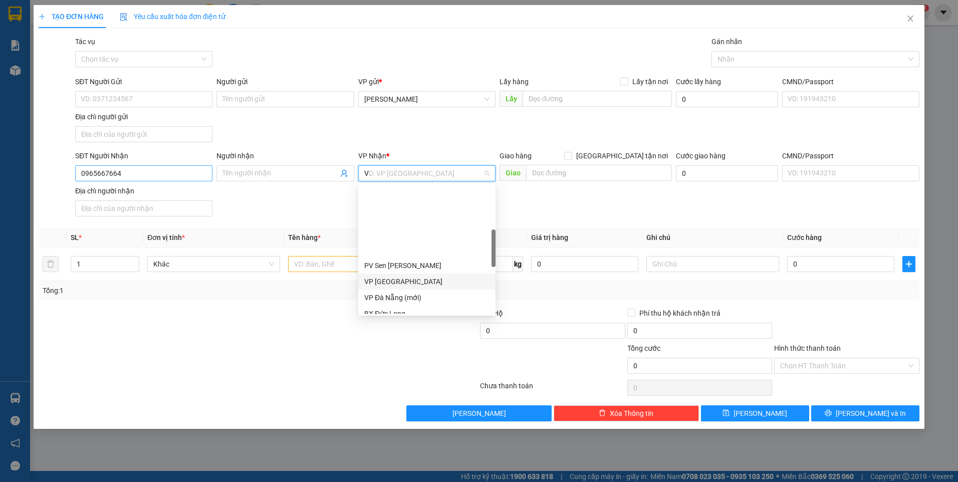
type input "VP"
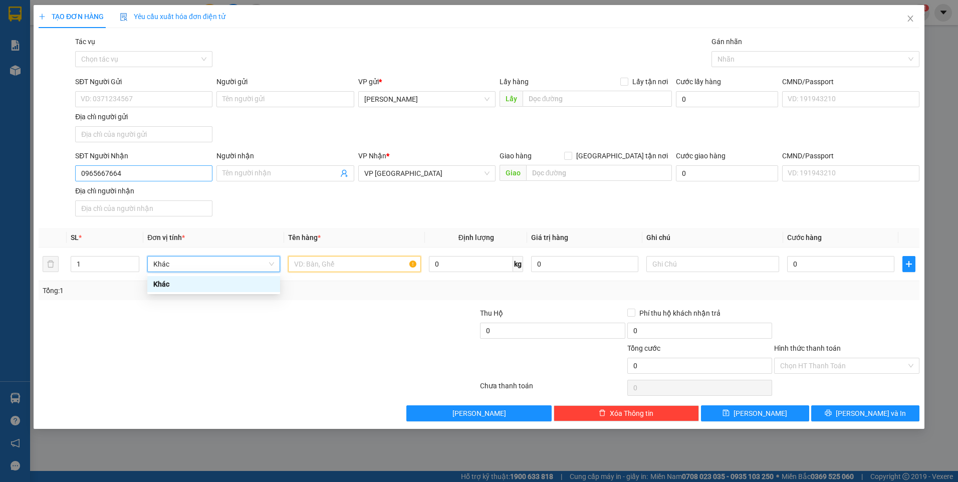
scroll to position [0, 0]
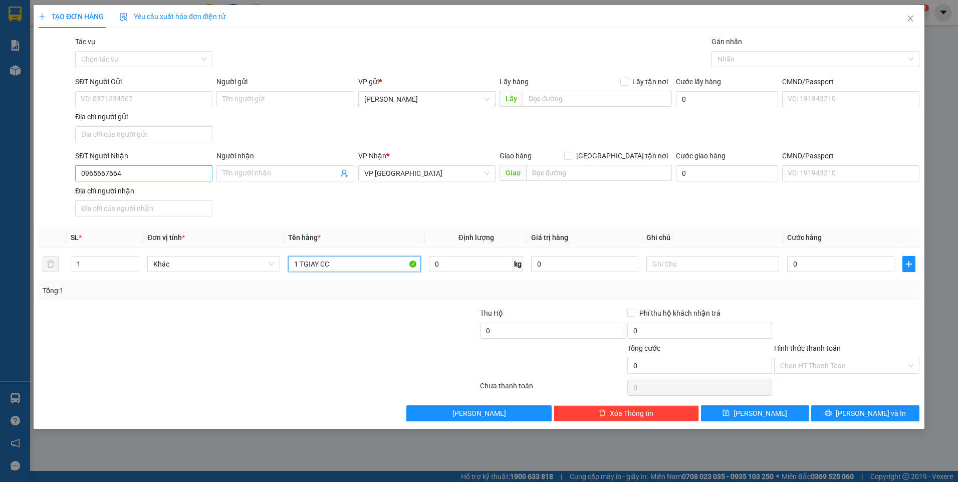
type input "1 TGIAY CC"
type input "BXĐL"
type input "5"
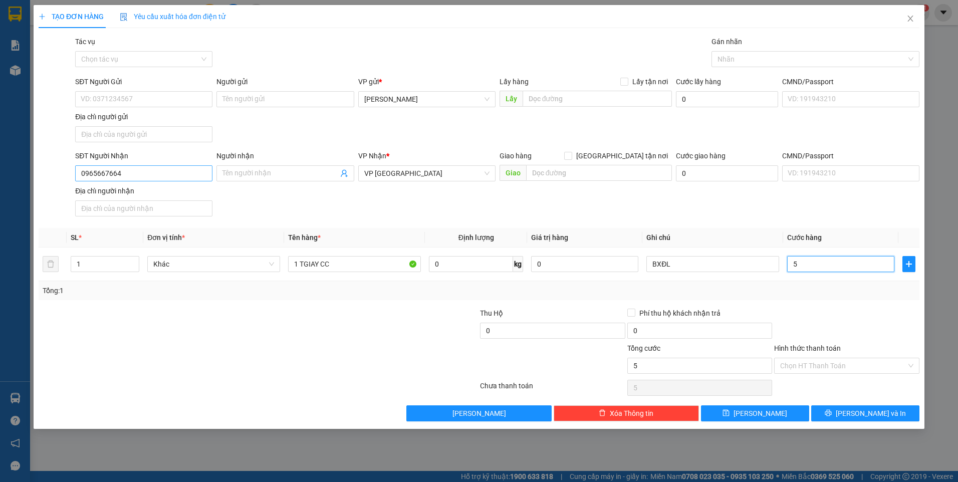
type input "50"
type input "50.000"
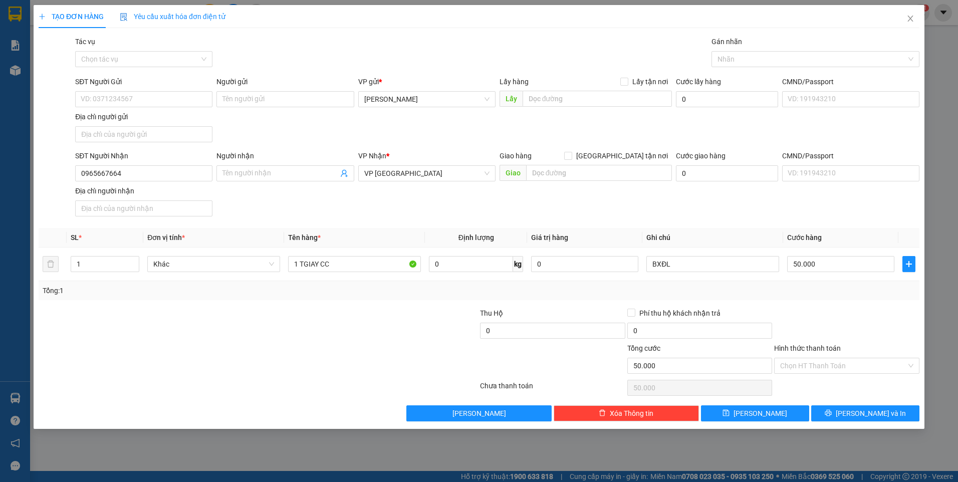
click at [827, 313] on div at bounding box center [846, 325] width 147 height 35
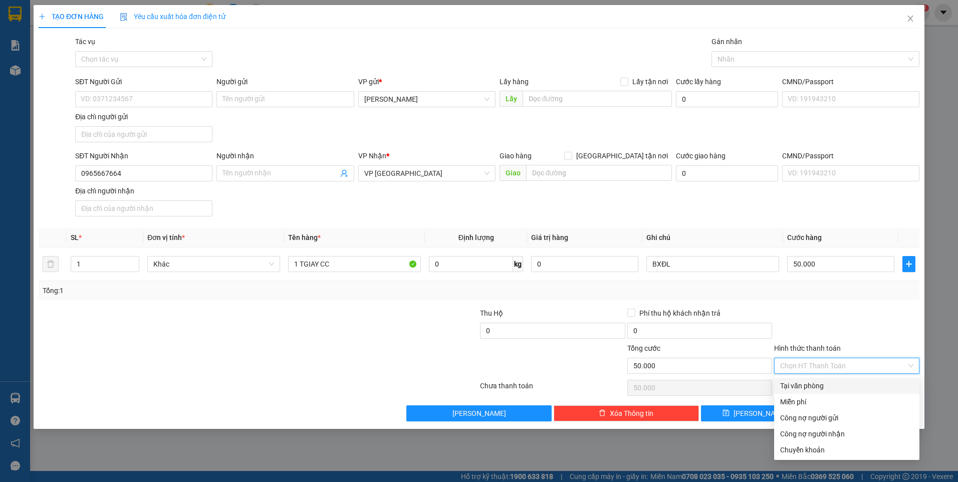
drag, startPoint x: 840, startPoint y: 362, endPoint x: 836, endPoint y: 387, distance: 25.4
click at [840, 362] on input "Hình thức thanh toán" at bounding box center [843, 365] width 126 height 15
click at [836, 387] on div "Tại văn phòng" at bounding box center [846, 385] width 133 height 11
type input "0"
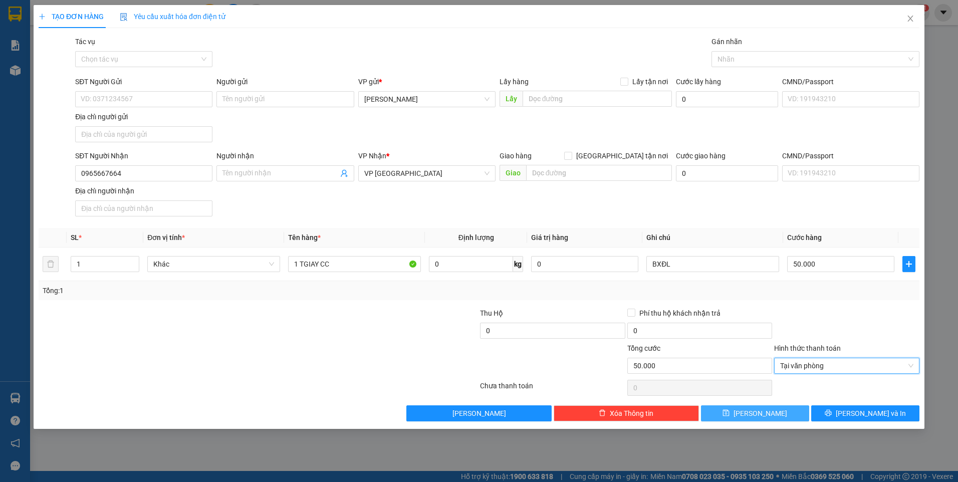
click at [760, 415] on span "[PERSON_NAME]" at bounding box center [761, 413] width 54 height 11
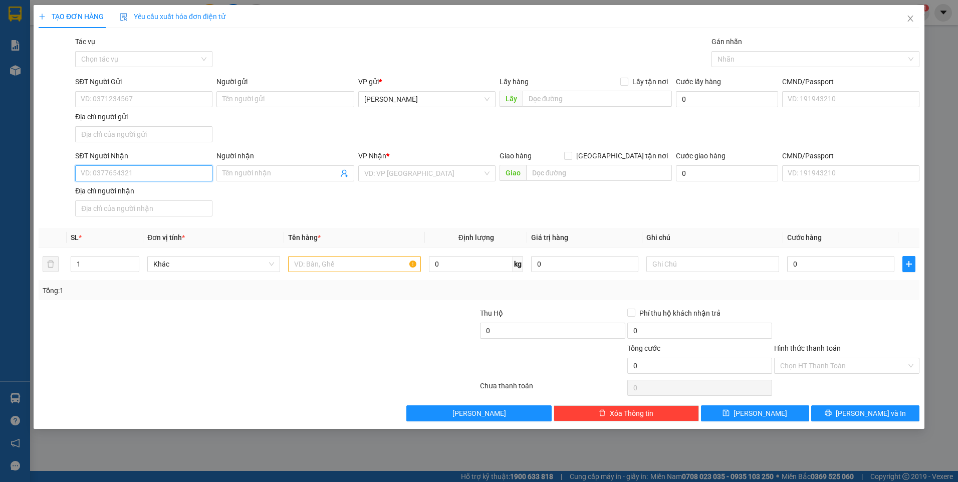
click at [172, 172] on input "SĐT Người Nhận" at bounding box center [143, 173] width 137 height 16
click at [813, 324] on div at bounding box center [846, 325] width 147 height 35
drag, startPoint x: 871, startPoint y: 365, endPoint x: 876, endPoint y: 373, distance: 9.2
click at [873, 365] on input "Hình thức thanh toán" at bounding box center [843, 365] width 126 height 15
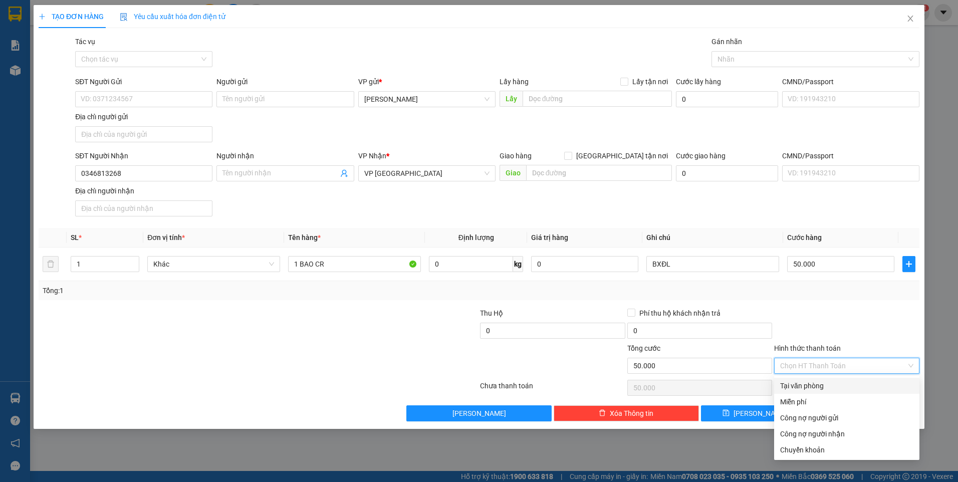
click at [863, 391] on div "Tại văn phòng" at bounding box center [846, 385] width 133 height 11
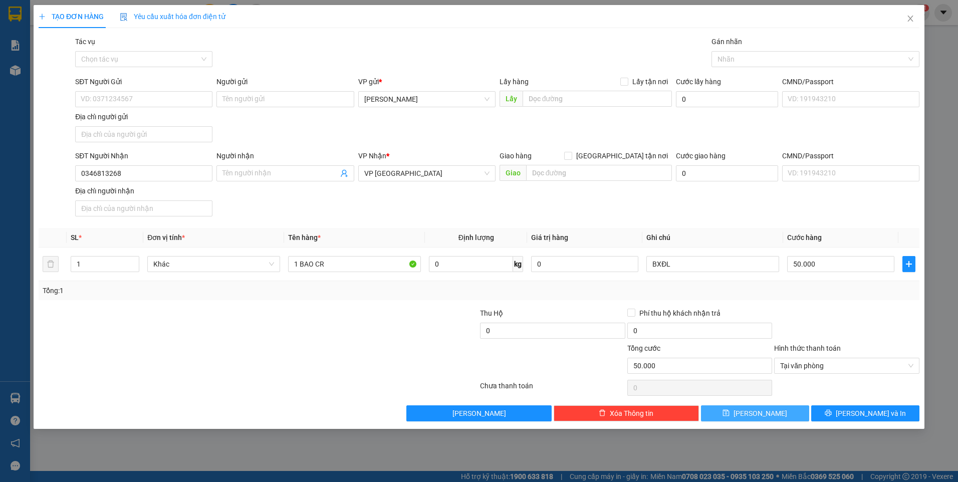
click at [758, 413] on span "[PERSON_NAME]" at bounding box center [761, 413] width 54 height 11
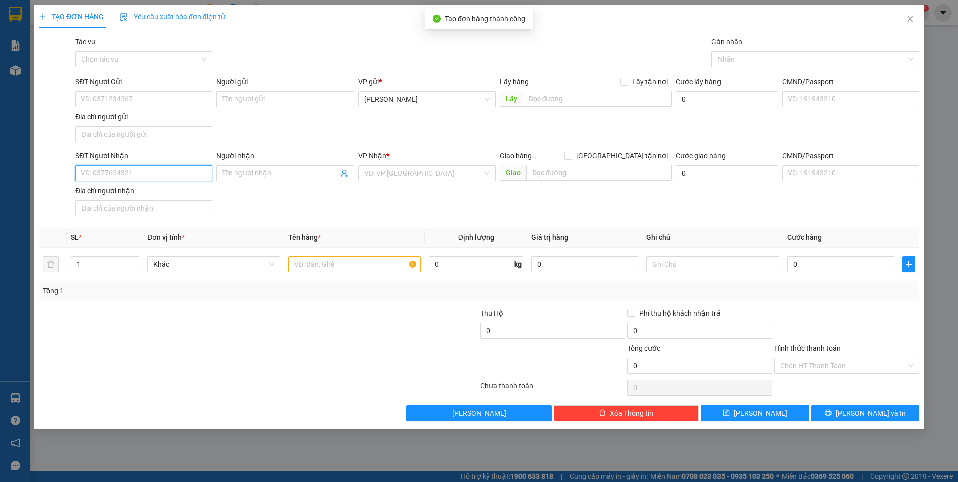
click at [181, 177] on input "SĐT Người Nhận" at bounding box center [143, 173] width 137 height 16
click at [145, 175] on input "SĐT Người Nhận" at bounding box center [143, 173] width 137 height 16
click at [148, 198] on div "0963016587" at bounding box center [143, 193] width 125 height 11
click at [376, 261] on input "text" at bounding box center [354, 264] width 133 height 16
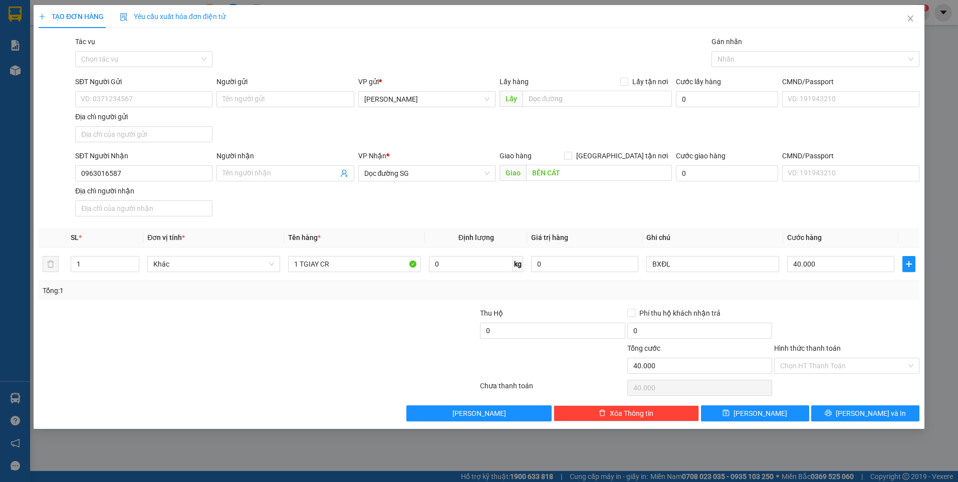
click at [903, 337] on div at bounding box center [846, 325] width 147 height 35
click at [850, 369] on input "Hình thức thanh toán" at bounding box center [843, 365] width 126 height 15
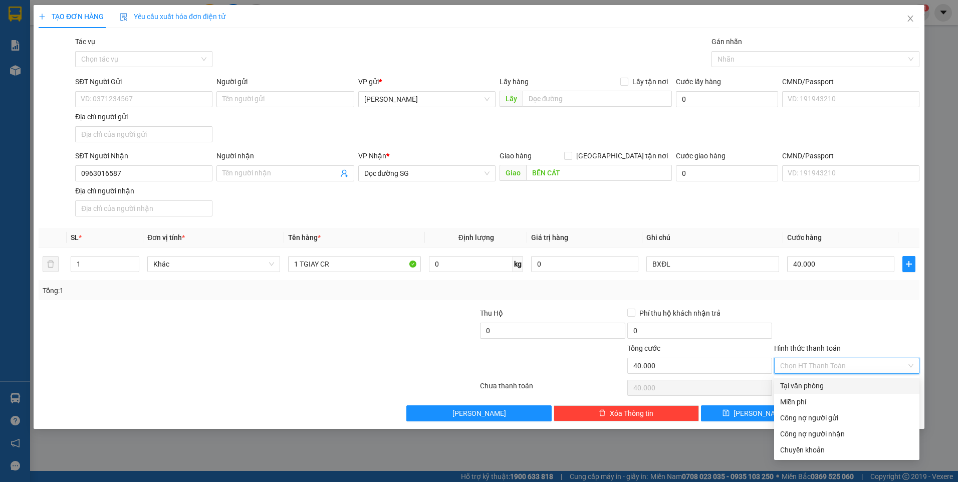
click at [813, 387] on div "Tại văn phòng" at bounding box center [846, 385] width 133 height 11
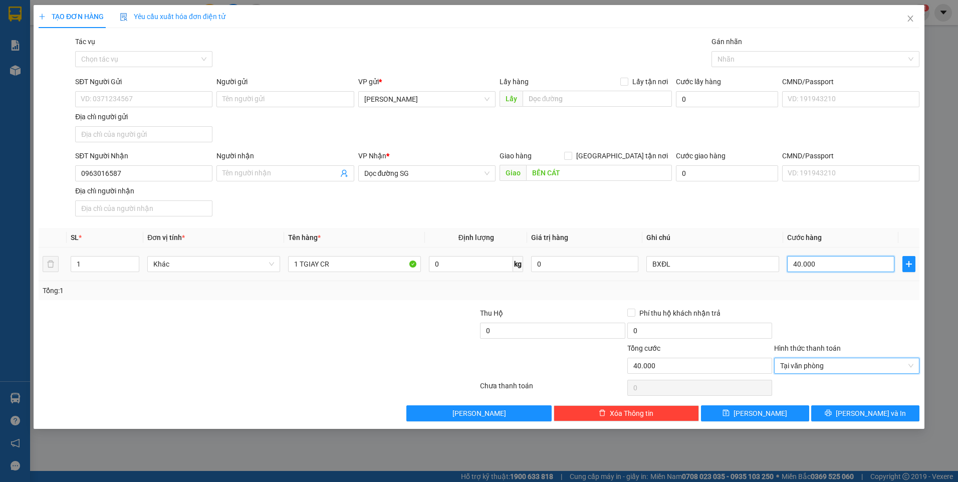
click at [793, 263] on input "40.000" at bounding box center [840, 264] width 107 height 16
click at [879, 322] on div at bounding box center [846, 325] width 147 height 35
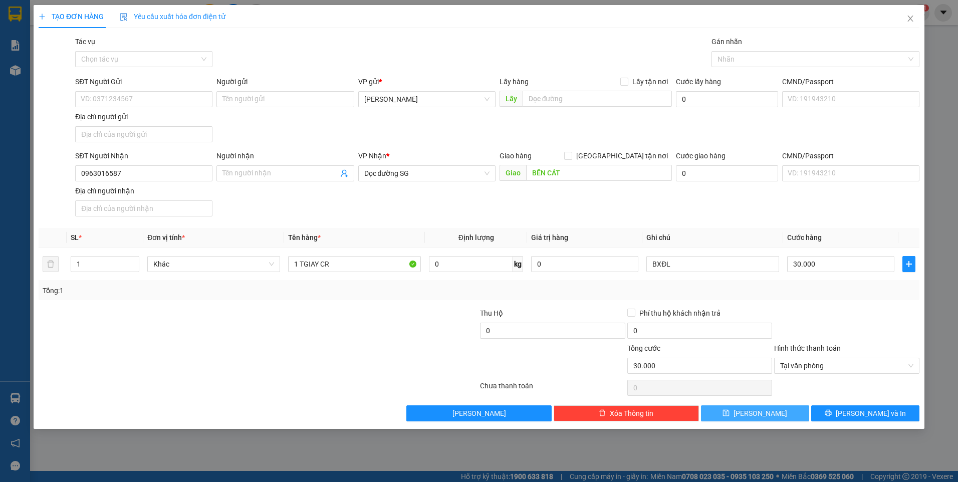
click at [783, 409] on button "[PERSON_NAME]" at bounding box center [755, 413] width 108 height 16
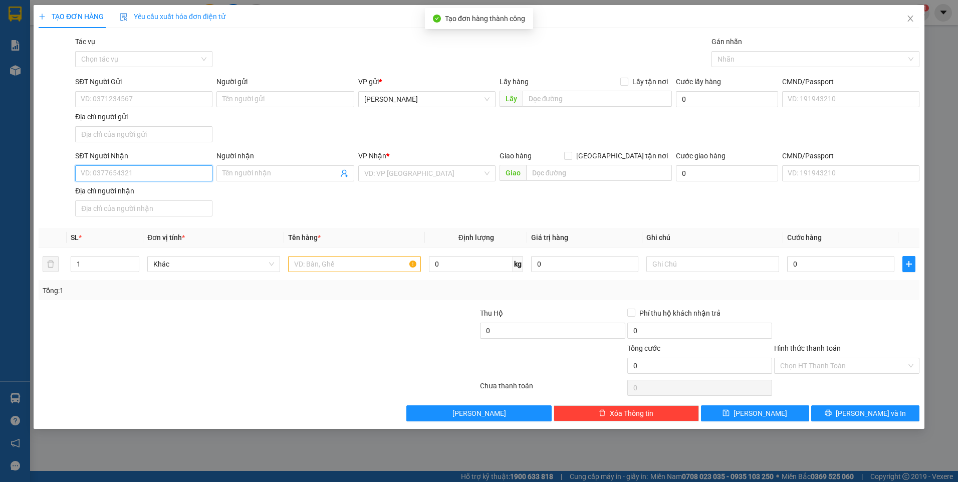
click at [170, 174] on input "SĐT Người Nhận" at bounding box center [143, 173] width 137 height 16
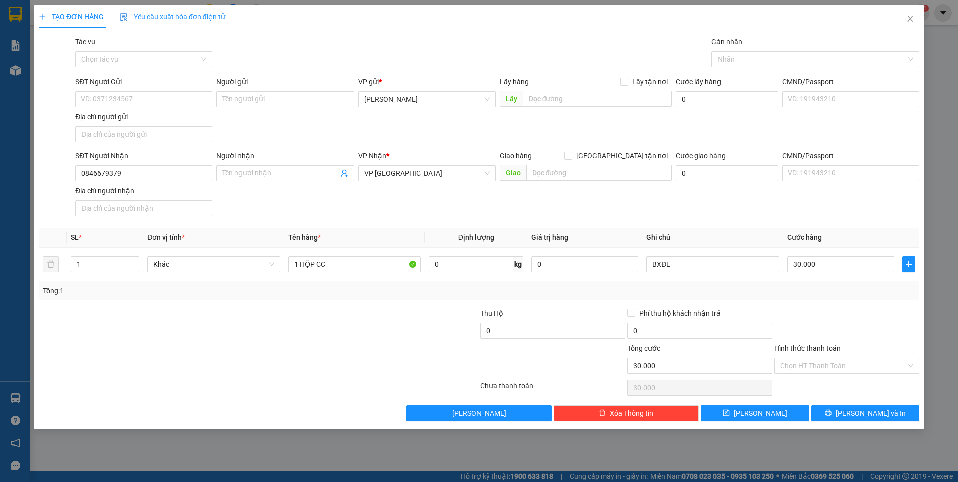
click at [824, 307] on div "Transit Pickup Surcharge Ids Transit Deliver Surcharge Ids Transit Deliver Surc…" at bounding box center [479, 228] width 881 height 385
click at [172, 168] on input "0846679379" at bounding box center [143, 173] width 137 height 16
click at [730, 413] on icon "save" at bounding box center [726, 412] width 7 height 7
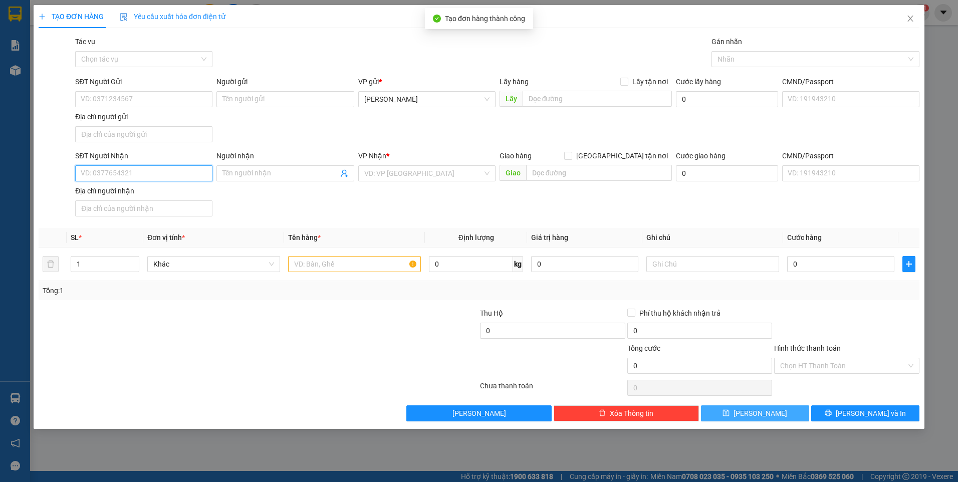
click at [170, 167] on input "SĐT Người Nhận" at bounding box center [143, 173] width 137 height 16
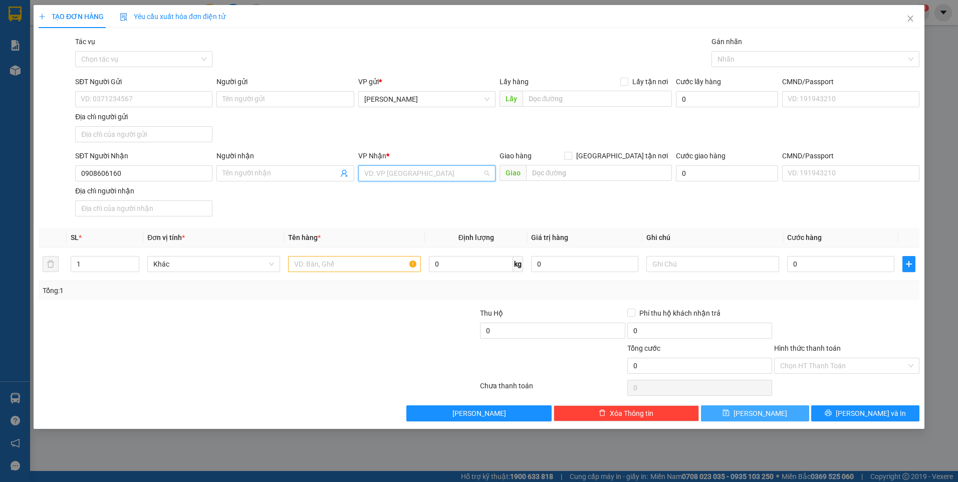
click at [460, 180] on input "search" at bounding box center [423, 173] width 118 height 15
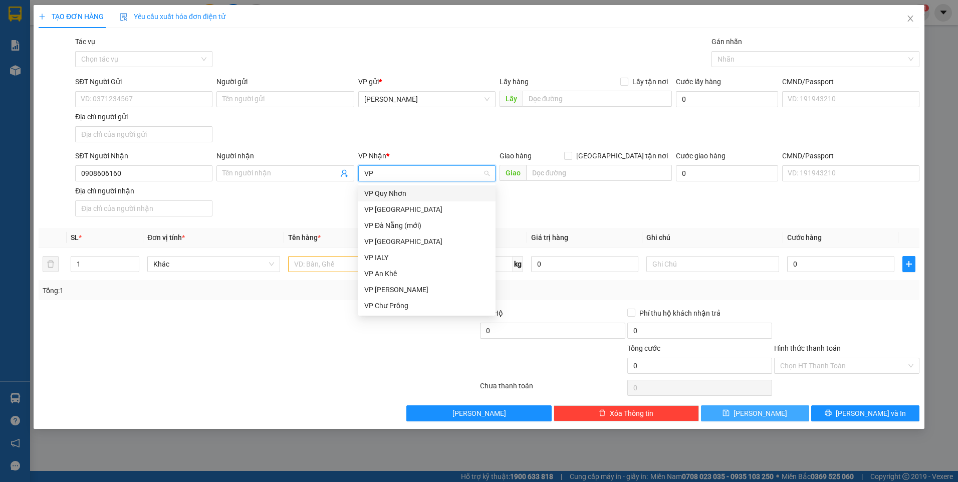
scroll to position [0, 0]
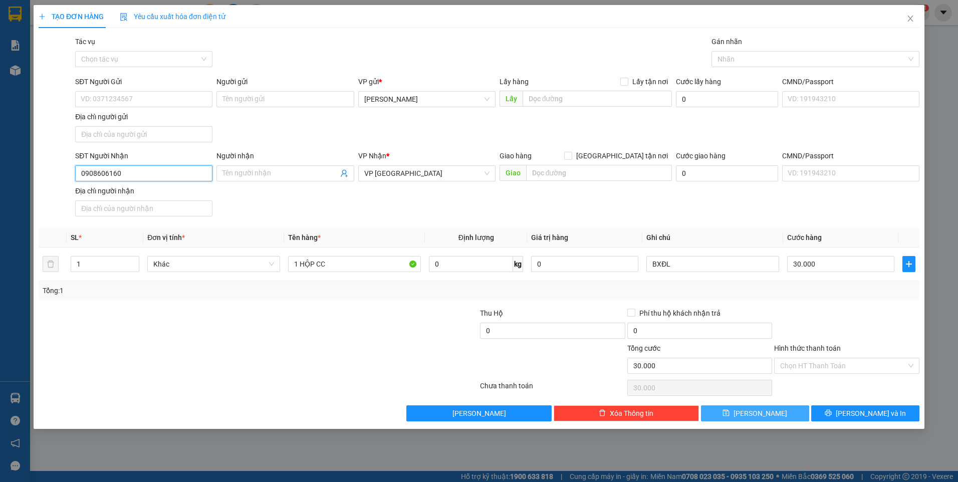
click at [125, 174] on input "0908606160" at bounding box center [143, 173] width 137 height 16
click at [774, 417] on button "[PERSON_NAME]" at bounding box center [755, 413] width 108 height 16
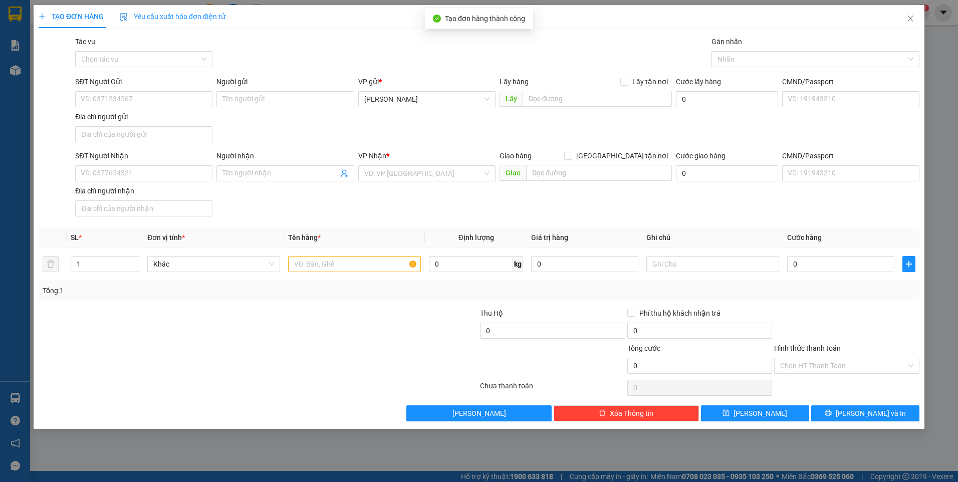
click at [114, 181] on div "SĐT Người Nhận VD: 0377654321" at bounding box center [143, 167] width 137 height 35
click at [132, 173] on input "SĐT Người Nhận" at bounding box center [143, 173] width 137 height 16
click at [807, 336] on div at bounding box center [846, 325] width 147 height 35
click at [819, 367] on input "Hình thức thanh toán" at bounding box center [843, 365] width 126 height 15
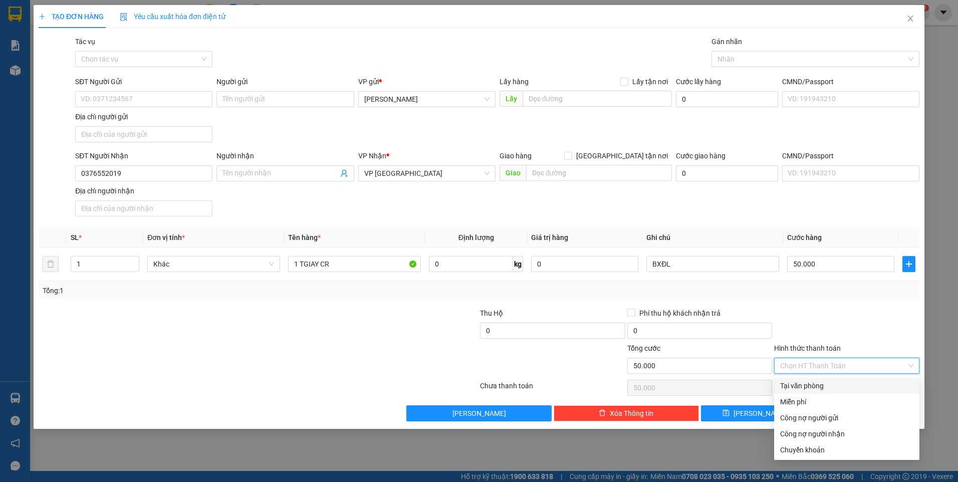
drag, startPoint x: 814, startPoint y: 382, endPoint x: 809, endPoint y: 386, distance: 6.4
click at [814, 382] on div "Tại văn phòng" at bounding box center [846, 385] width 133 height 11
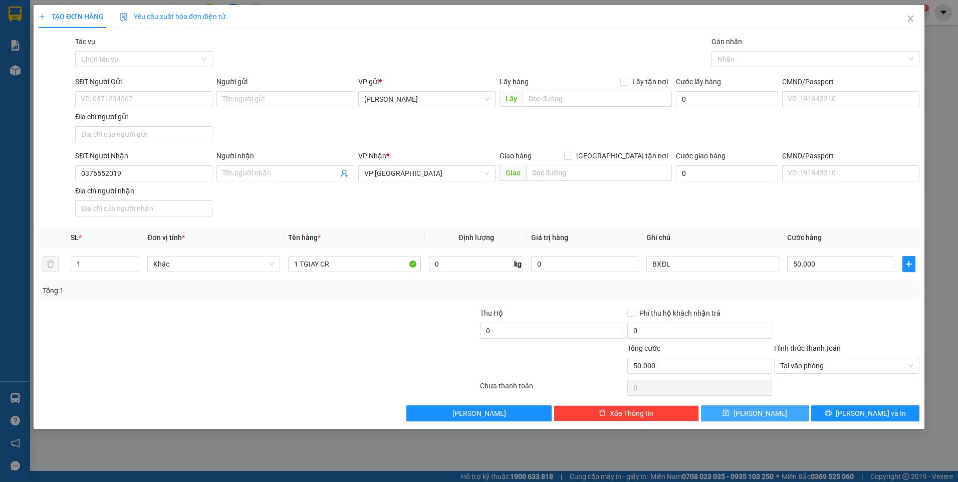
click at [775, 407] on button "[PERSON_NAME]" at bounding box center [755, 413] width 108 height 16
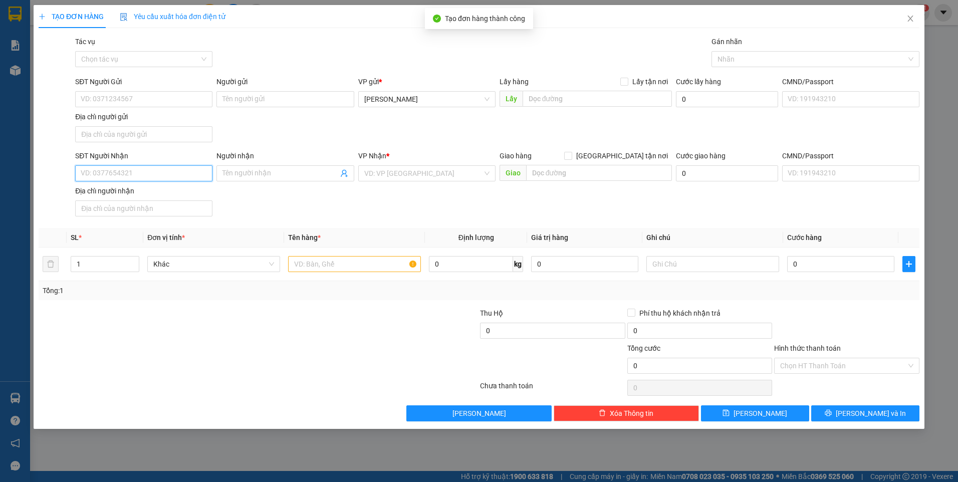
click at [160, 177] on input "SĐT Người Nhận" at bounding box center [143, 173] width 137 height 16
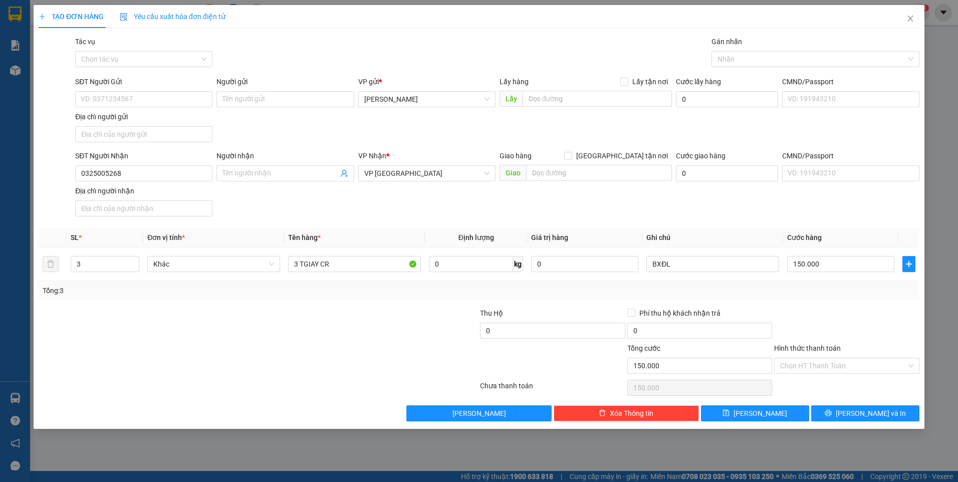
click at [923, 315] on div "TẠO ĐƠN HÀNG Yêu cầu xuất hóa đơn điện tử Transit Pickup Surcharge Ids Transit …" at bounding box center [479, 217] width 891 height 424
click at [861, 366] on input "Hình thức thanh toán" at bounding box center [843, 365] width 126 height 15
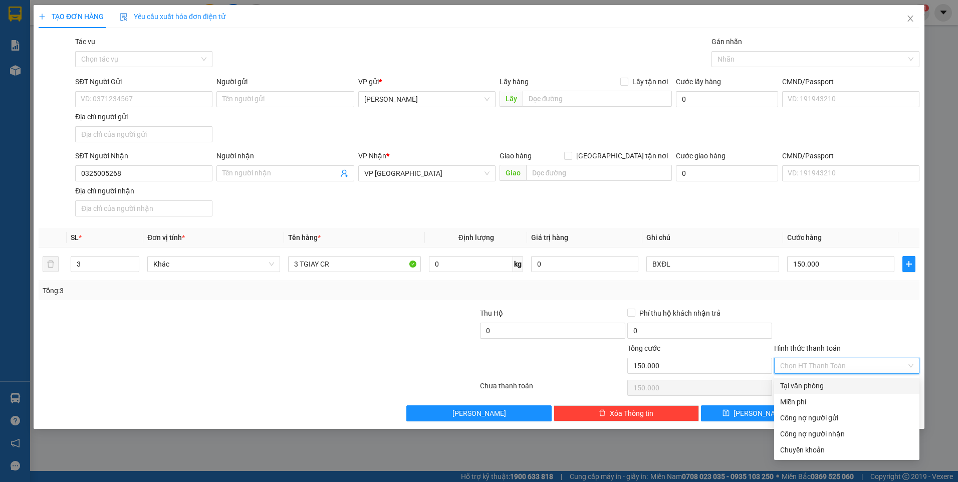
click at [833, 385] on div "Tại văn phòng" at bounding box center [846, 385] width 133 height 11
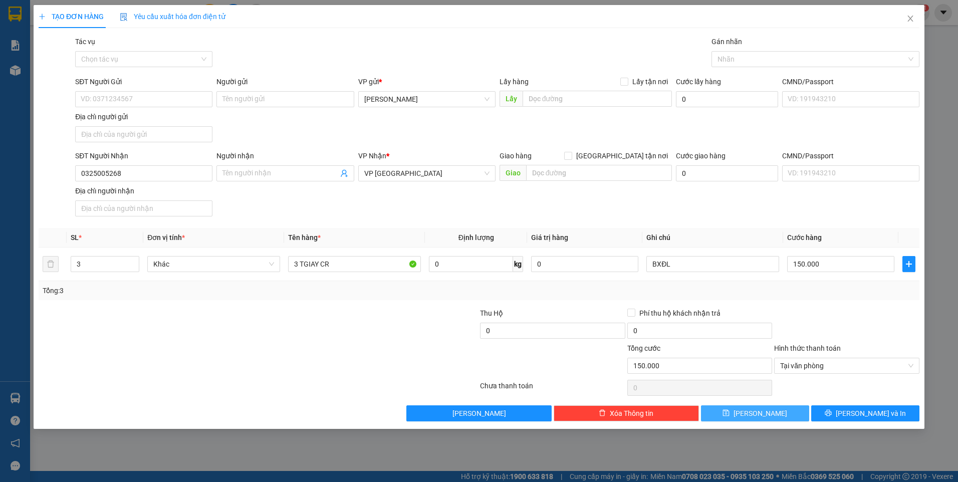
click at [771, 413] on button "[PERSON_NAME]" at bounding box center [755, 413] width 108 height 16
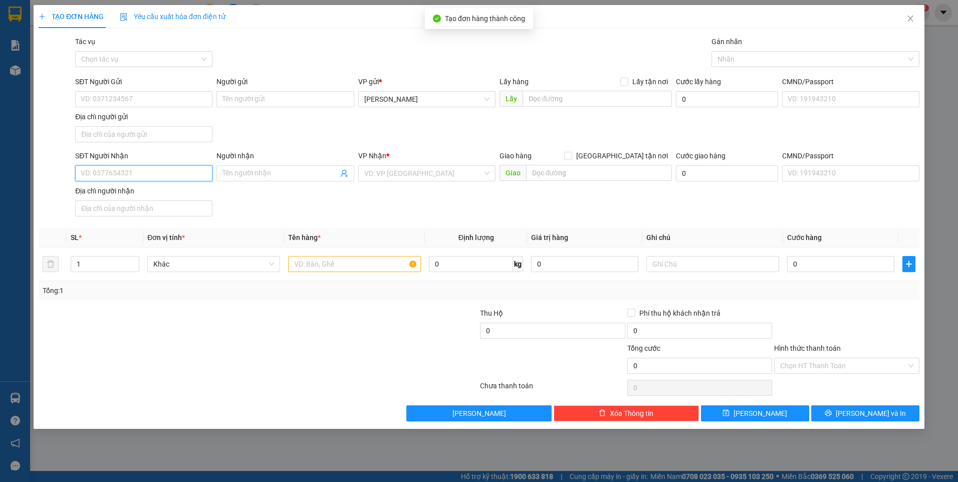
click at [113, 178] on input "SĐT Người Nhận" at bounding box center [143, 173] width 137 height 16
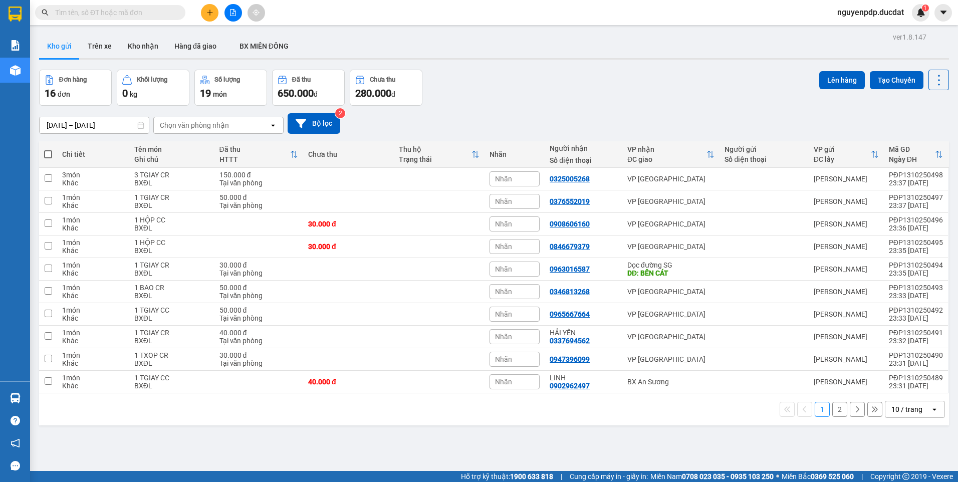
click at [909, 408] on div "10 / trang" at bounding box center [906, 409] width 31 height 10
click at [892, 386] on span "100 / trang" at bounding box center [903, 387] width 36 height 10
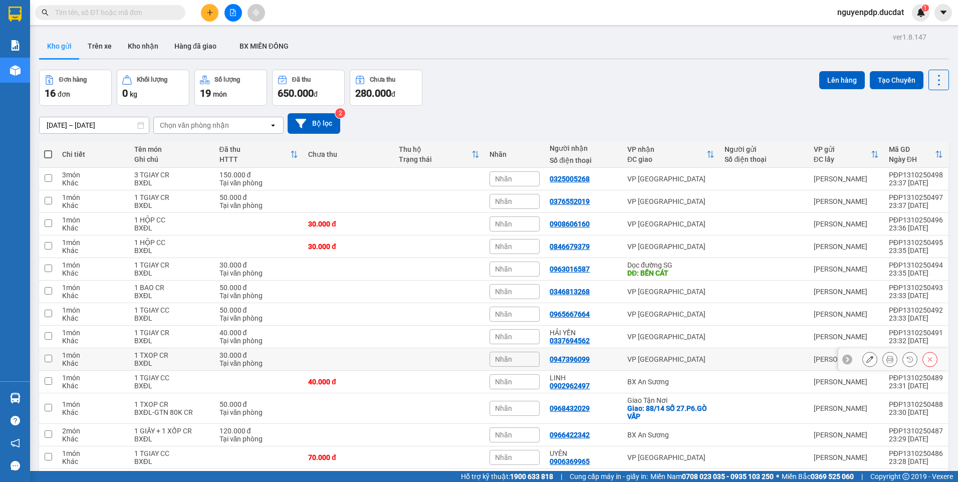
scroll to position [107, 0]
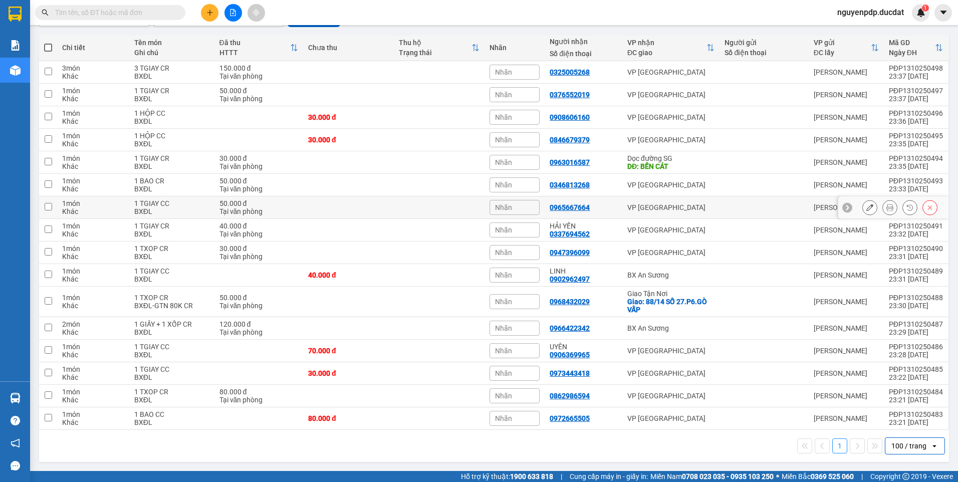
click at [342, 201] on td at bounding box center [348, 207] width 91 height 23
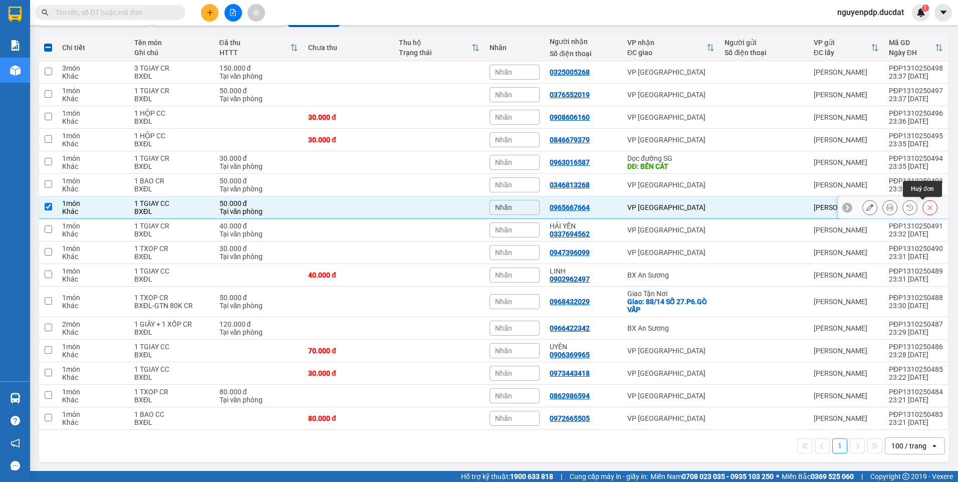
click at [927, 209] on icon at bounding box center [930, 207] width 7 height 7
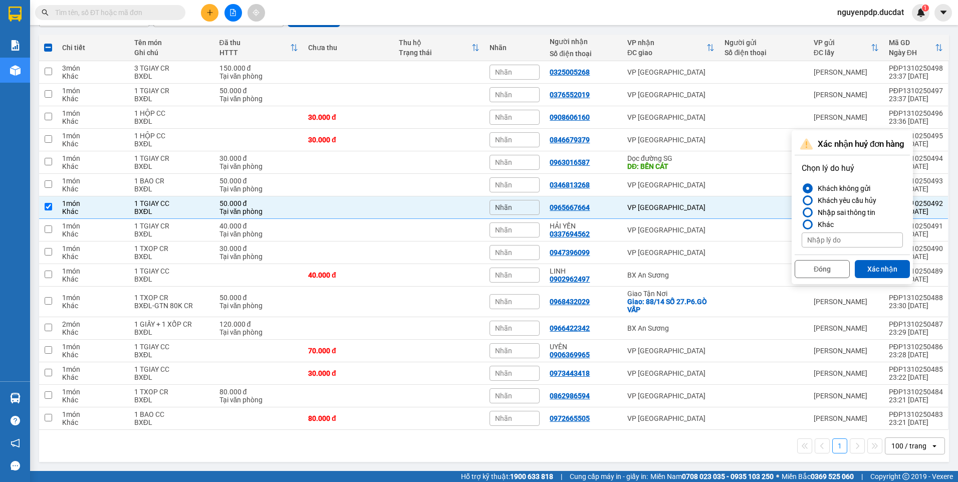
click at [885, 267] on button "Xác nhận" at bounding box center [882, 269] width 55 height 18
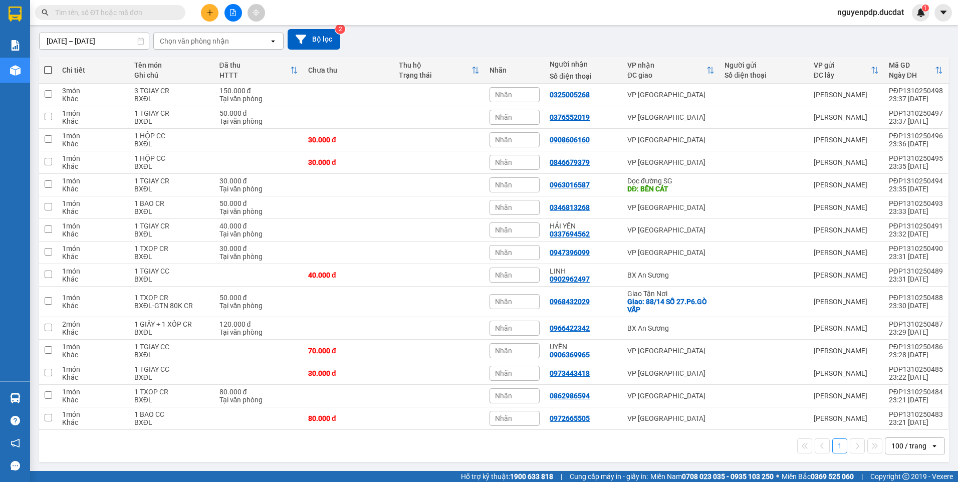
scroll to position [0, 0]
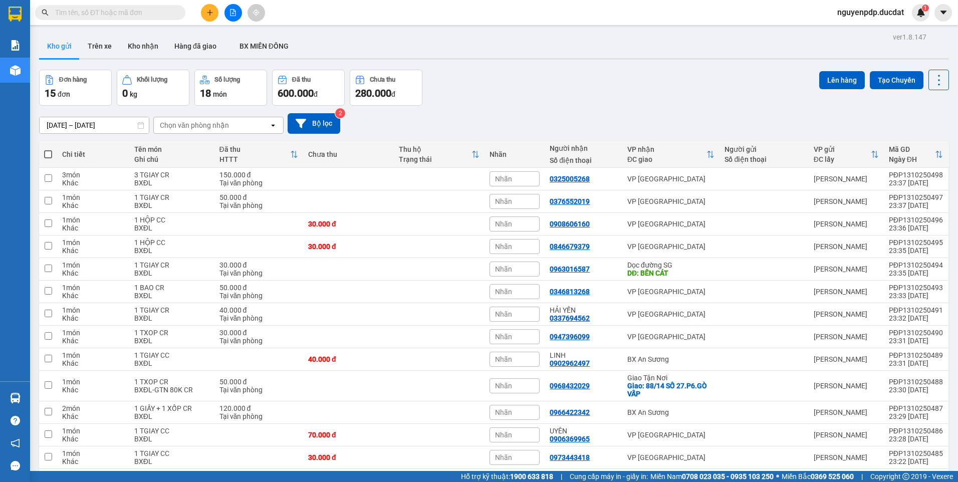
click at [205, 15] on button at bounding box center [210, 13] width 18 height 18
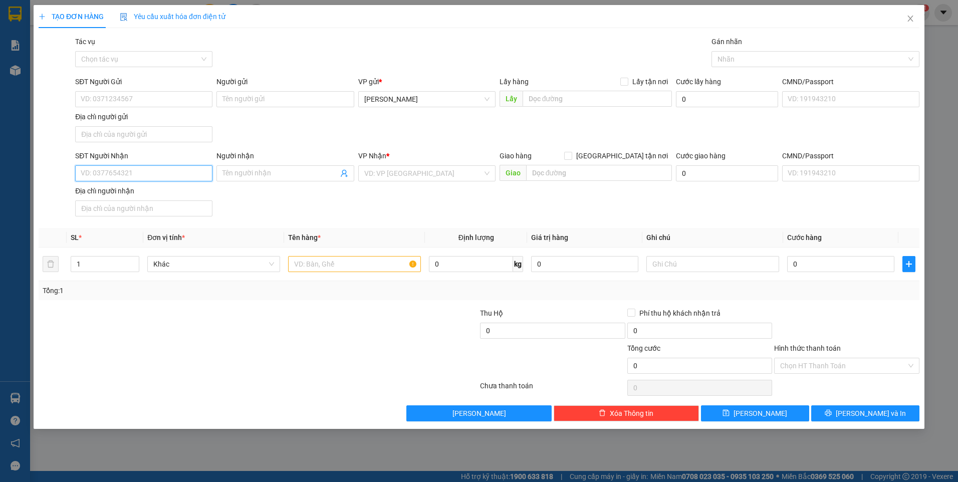
click at [151, 175] on input "SĐT Người Nhận" at bounding box center [143, 173] width 137 height 16
drag, startPoint x: 859, startPoint y: 302, endPoint x: 843, endPoint y: 337, distance: 38.6
click at [860, 302] on div "Transit Pickup Surcharge Ids Transit Deliver Surcharge Ids Transit Deliver Surc…" at bounding box center [479, 228] width 881 height 385
click at [778, 418] on button "[PERSON_NAME]" at bounding box center [755, 413] width 108 height 16
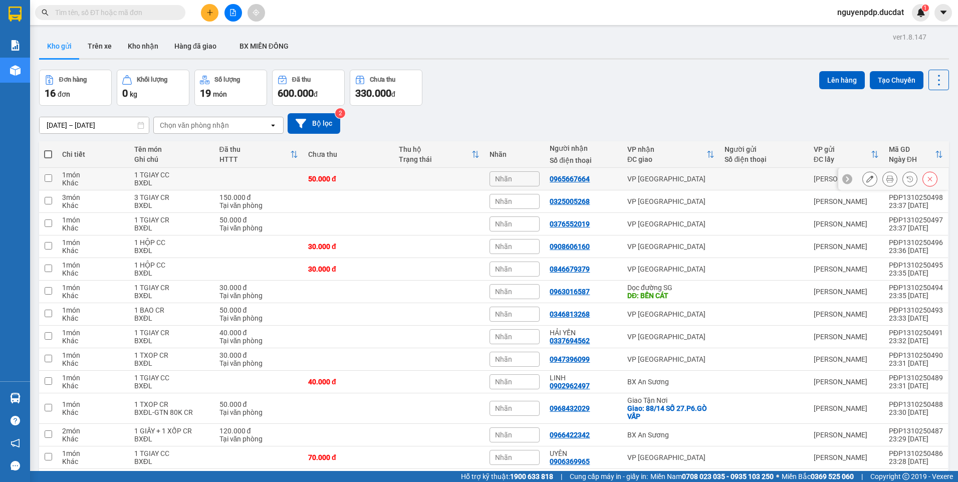
click at [720, 179] on td at bounding box center [764, 179] width 89 height 23
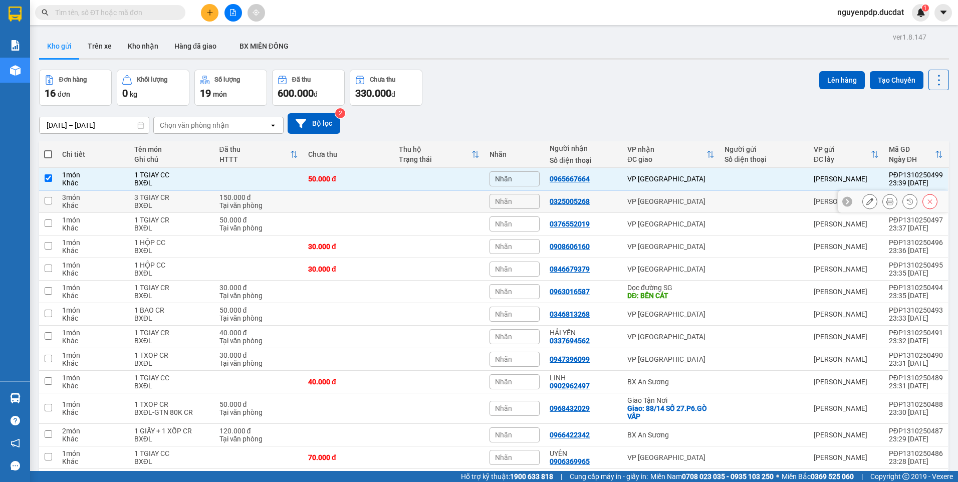
click at [713, 201] on td "VP [GEOGRAPHIC_DATA]" at bounding box center [670, 201] width 97 height 23
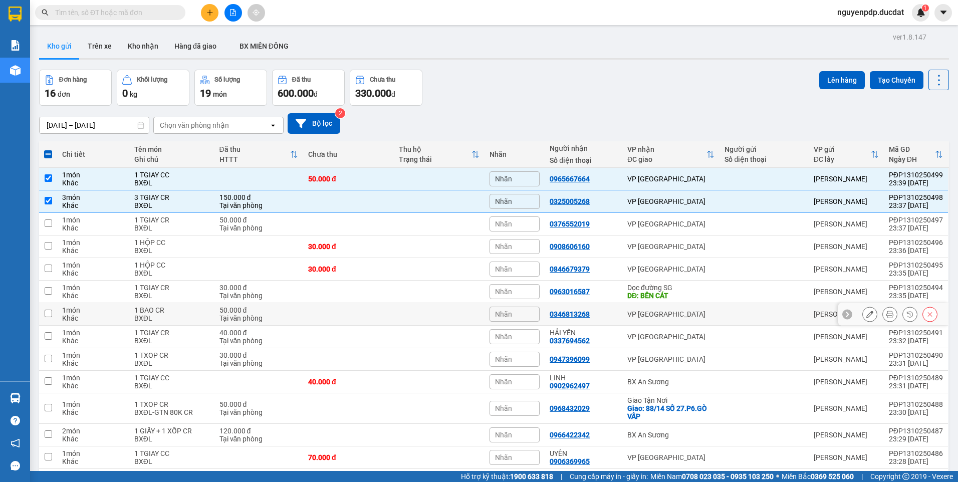
click at [691, 316] on div "VP [GEOGRAPHIC_DATA]" at bounding box center [670, 314] width 87 height 8
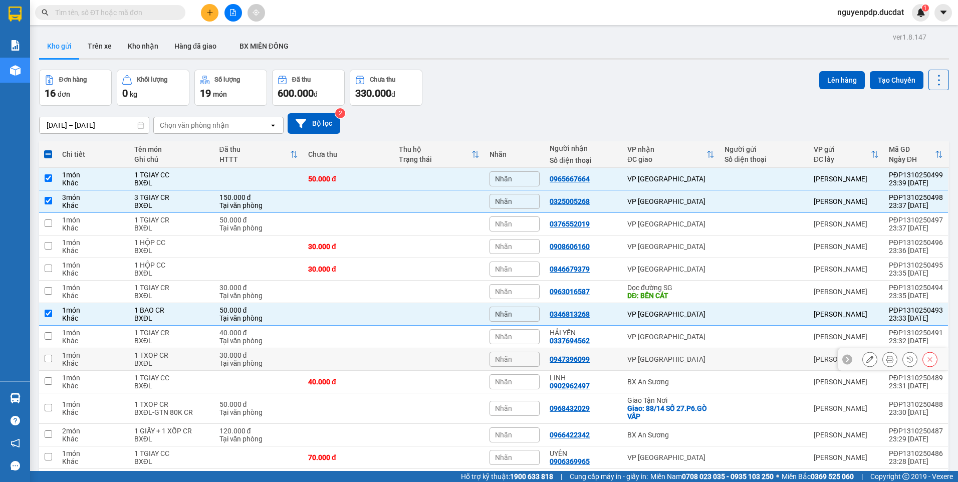
click at [688, 364] on td "VP [GEOGRAPHIC_DATA]" at bounding box center [670, 359] width 97 height 23
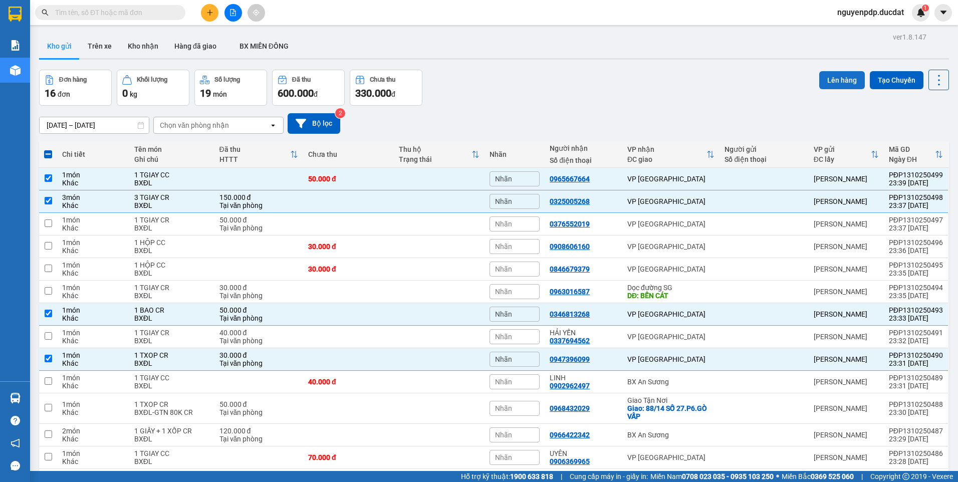
click at [841, 86] on button "Lên hàng" at bounding box center [842, 80] width 46 height 18
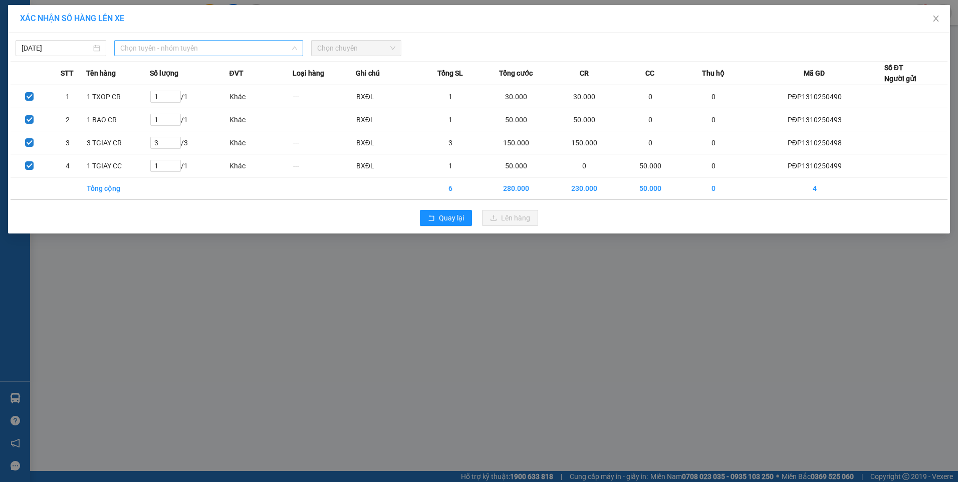
click at [157, 52] on span "Chọn tuyến - nhóm tuyến" at bounding box center [208, 48] width 177 height 15
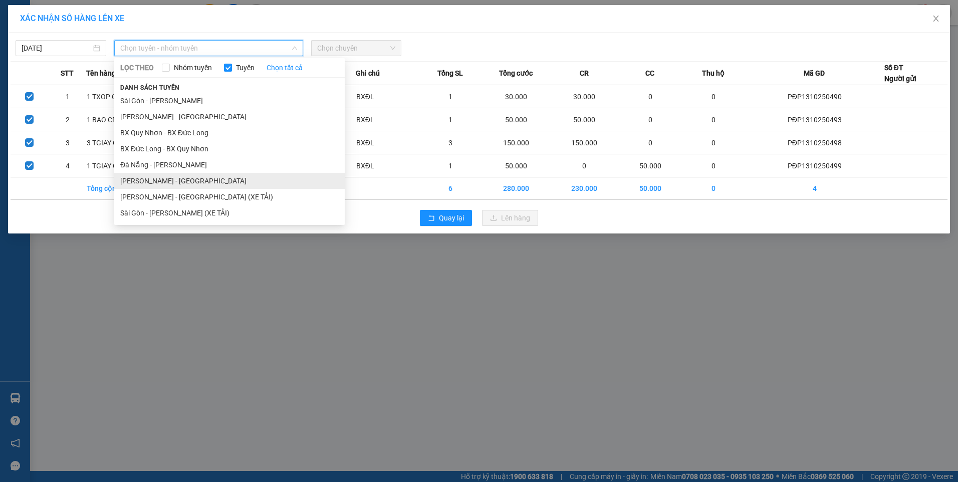
click at [185, 182] on li "[PERSON_NAME] - [GEOGRAPHIC_DATA]" at bounding box center [229, 181] width 230 height 16
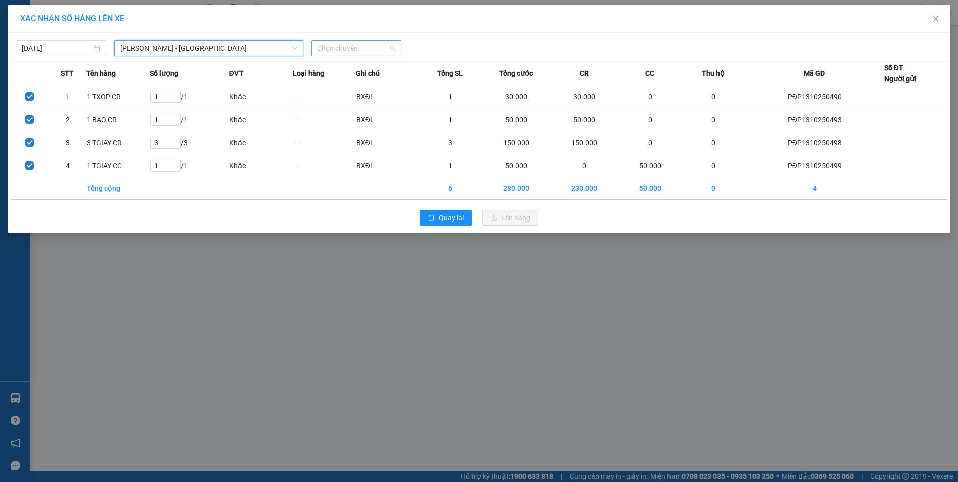
click at [350, 54] on span "Chọn chuyến" at bounding box center [356, 48] width 79 height 15
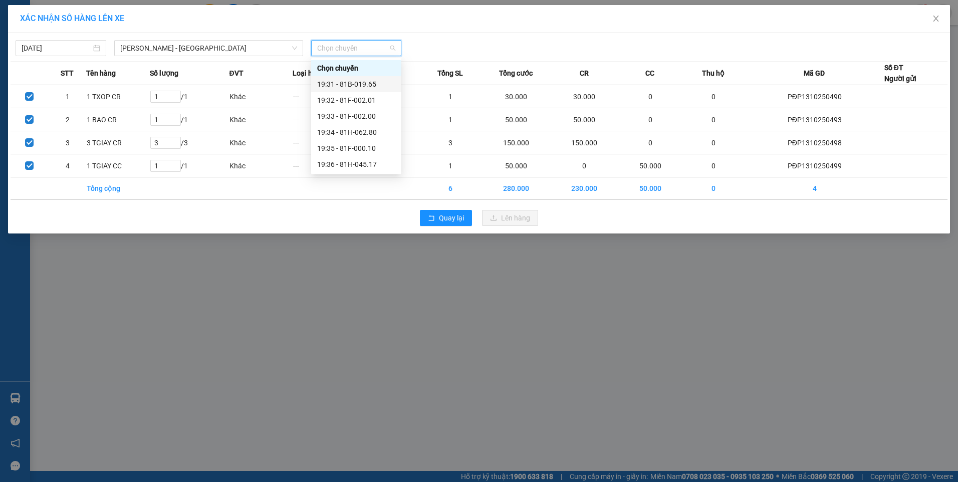
click at [365, 88] on div "19:31 - 81B-019.65" at bounding box center [356, 84] width 78 height 11
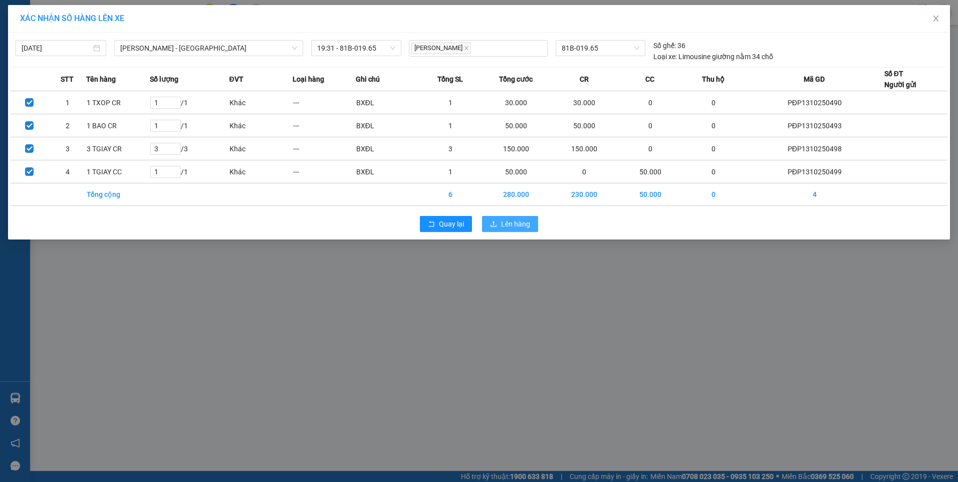
click at [521, 225] on span "Lên hàng" at bounding box center [515, 223] width 29 height 11
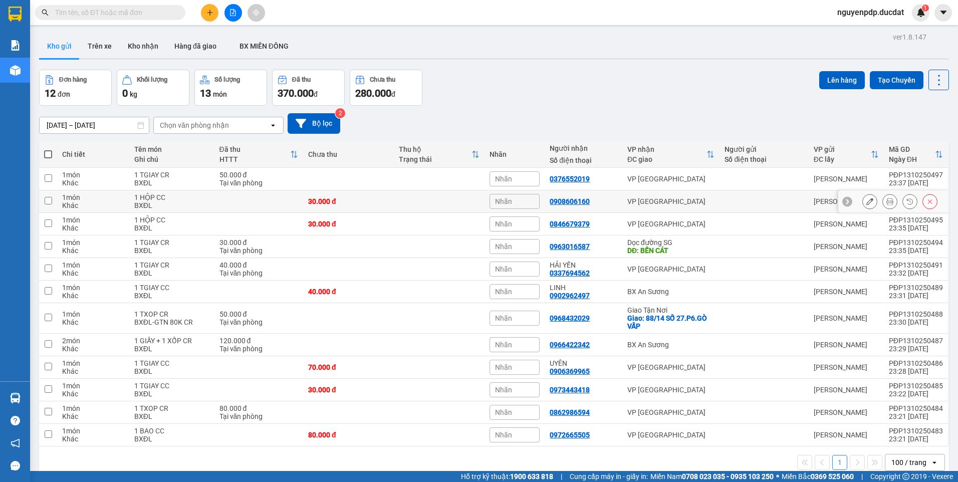
scroll to position [46, 0]
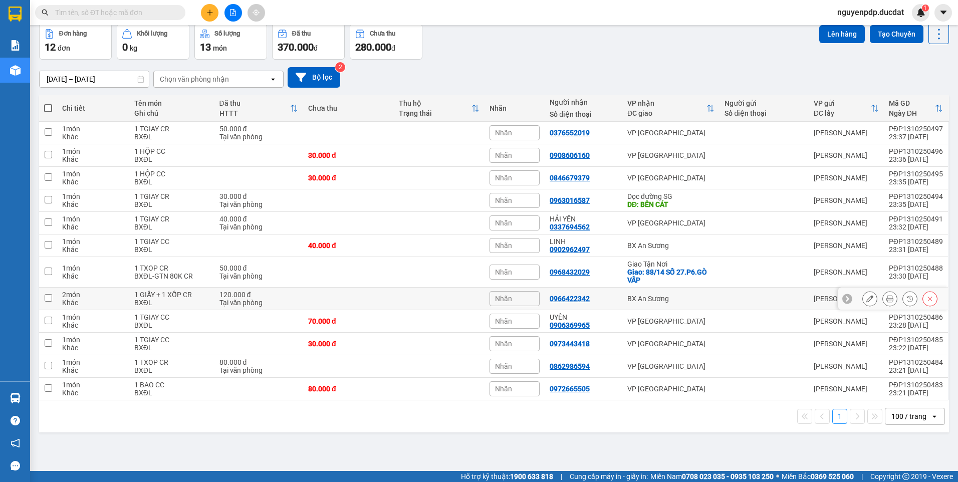
click at [695, 301] on div "BX An Sương" at bounding box center [670, 299] width 87 height 8
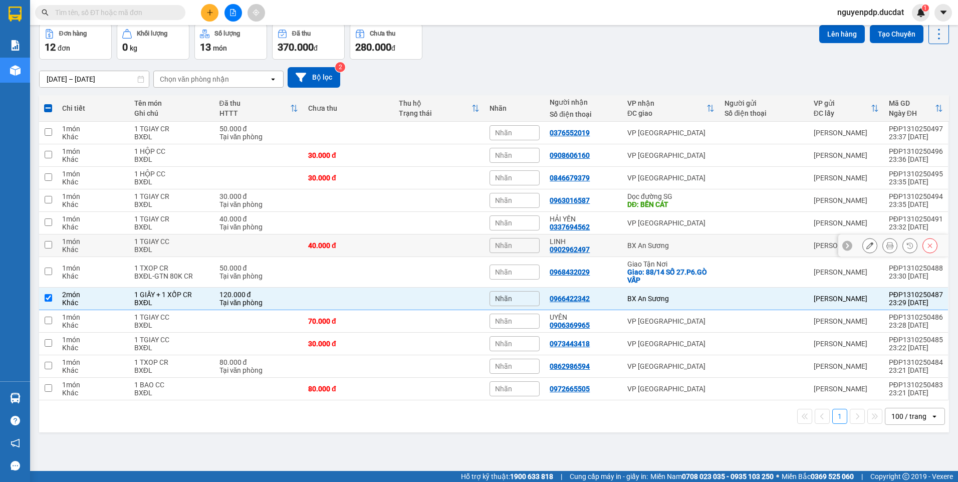
click at [685, 248] on div "BX An Sương" at bounding box center [670, 246] width 87 height 8
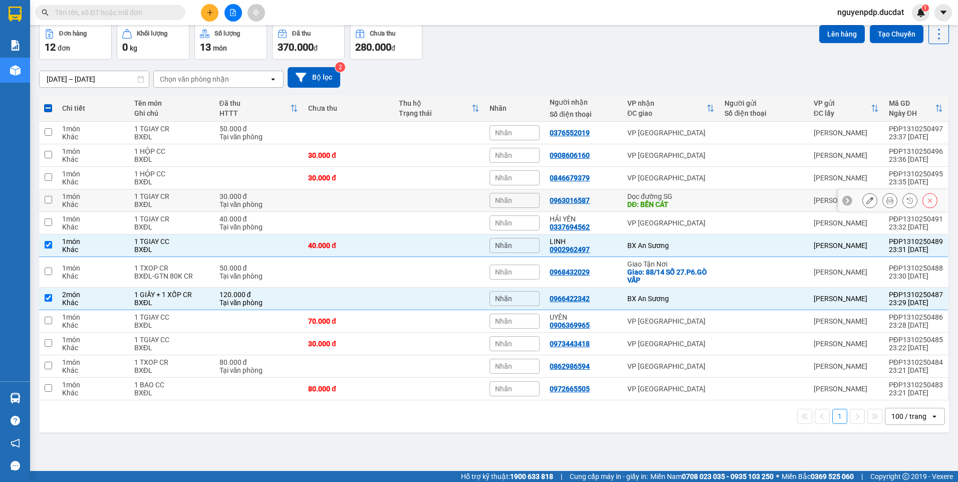
click at [676, 199] on div "Dọc đường SG" at bounding box center [670, 196] width 87 height 8
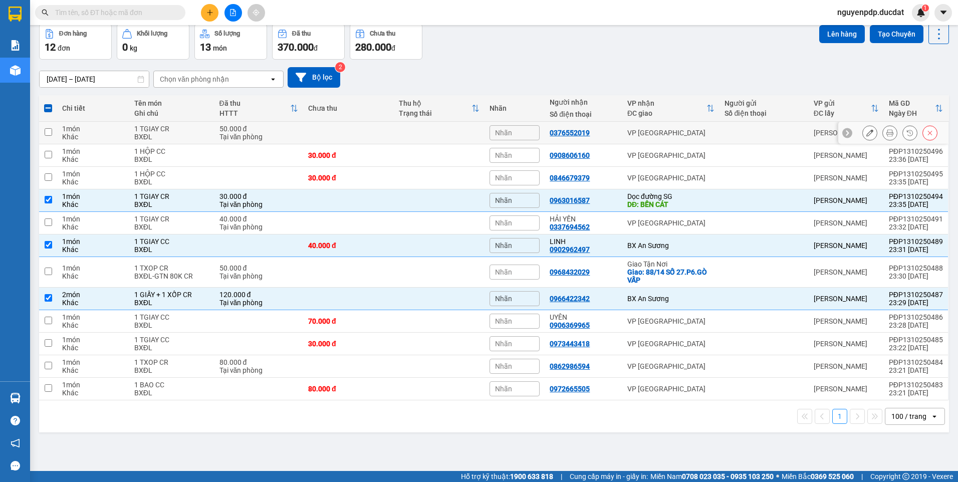
scroll to position [0, 0]
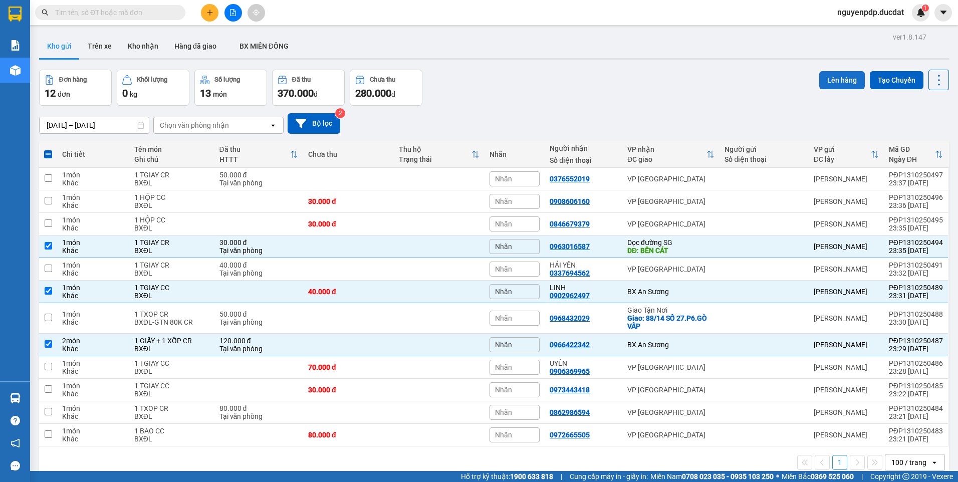
click at [836, 76] on button "Lên hàng" at bounding box center [842, 80] width 46 height 18
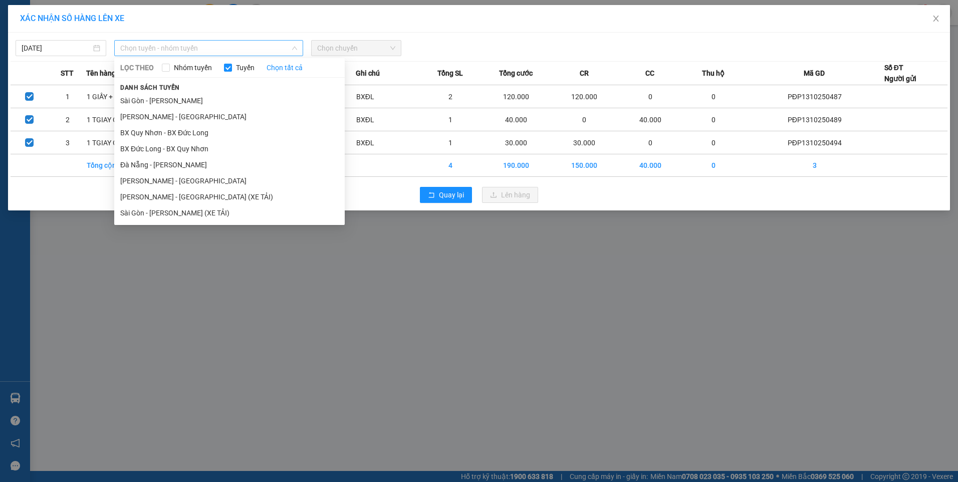
click at [184, 51] on span "Chọn tuyến - nhóm tuyến" at bounding box center [208, 48] width 177 height 15
click at [205, 116] on li "[PERSON_NAME] - [GEOGRAPHIC_DATA]" at bounding box center [229, 117] width 230 height 16
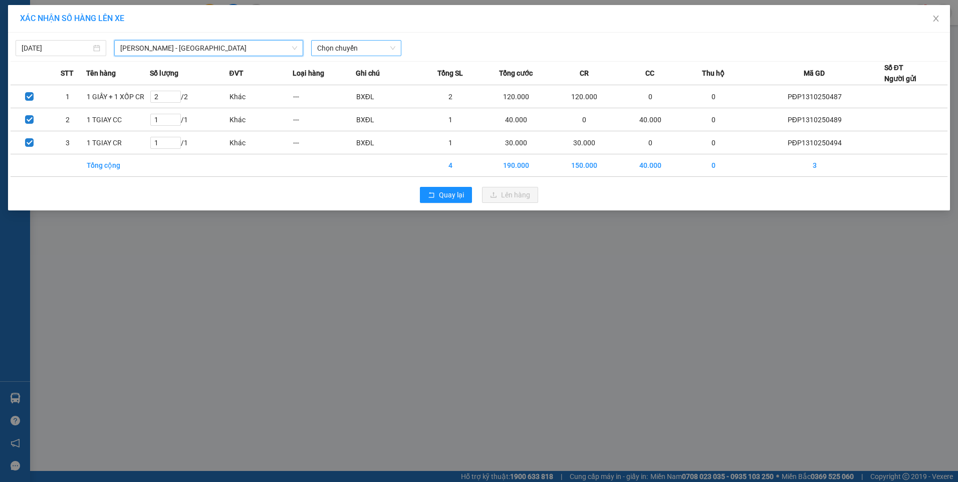
click at [364, 52] on span "Chọn chuyến" at bounding box center [356, 48] width 79 height 15
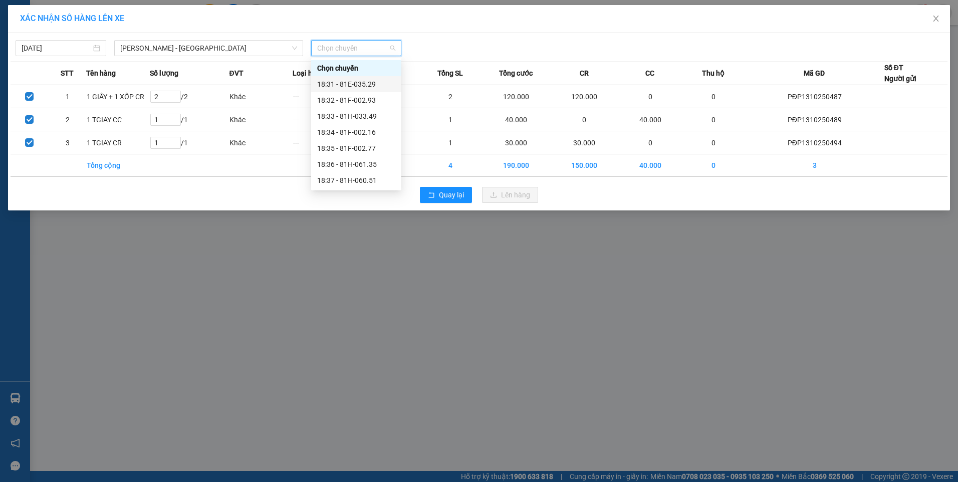
click at [369, 79] on div "18:31 - 81E-035.29" at bounding box center [356, 84] width 78 height 11
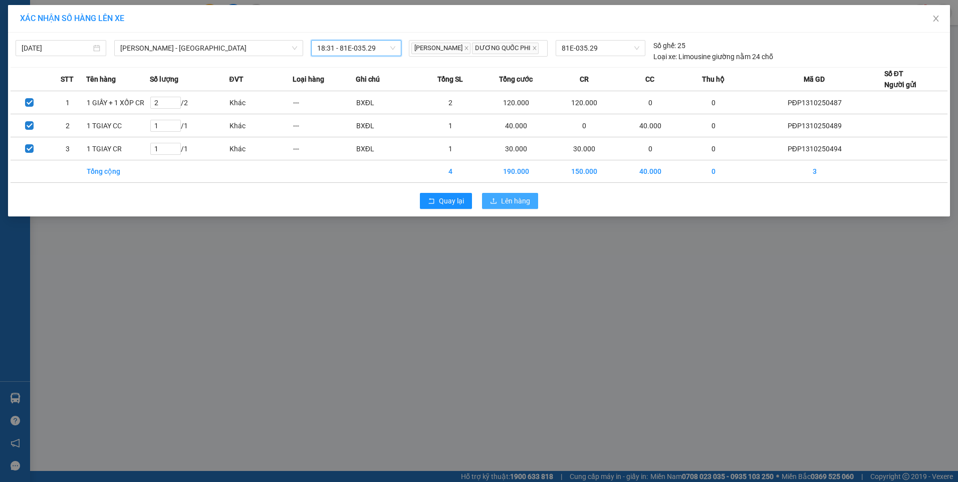
click at [531, 209] on button "Lên hàng" at bounding box center [510, 201] width 56 height 16
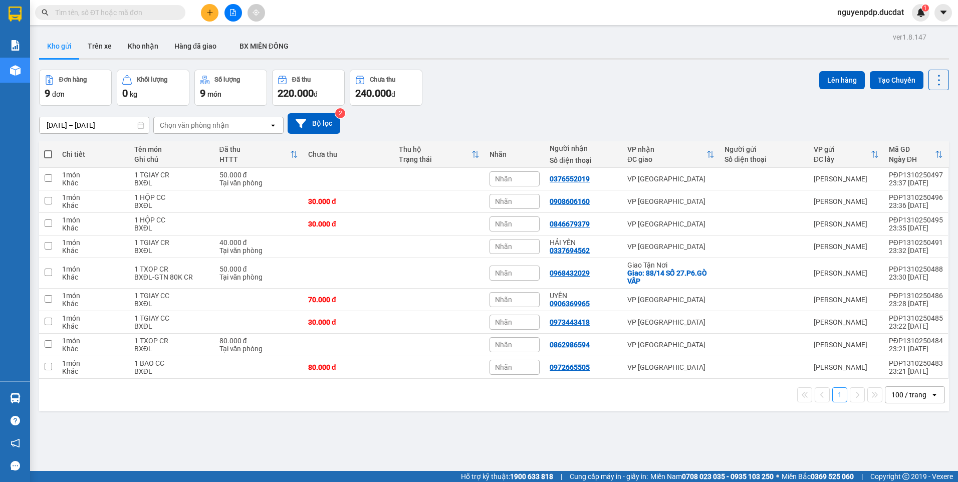
click at [46, 155] on span at bounding box center [48, 154] width 8 height 8
click at [48, 149] on input "checkbox" at bounding box center [48, 149] width 0 height 0
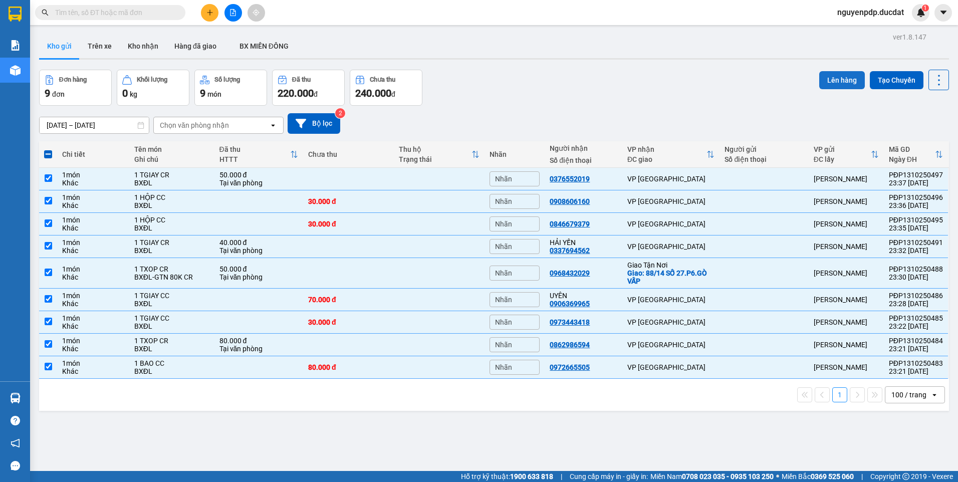
click at [846, 76] on button "Lên hàng" at bounding box center [842, 80] width 46 height 18
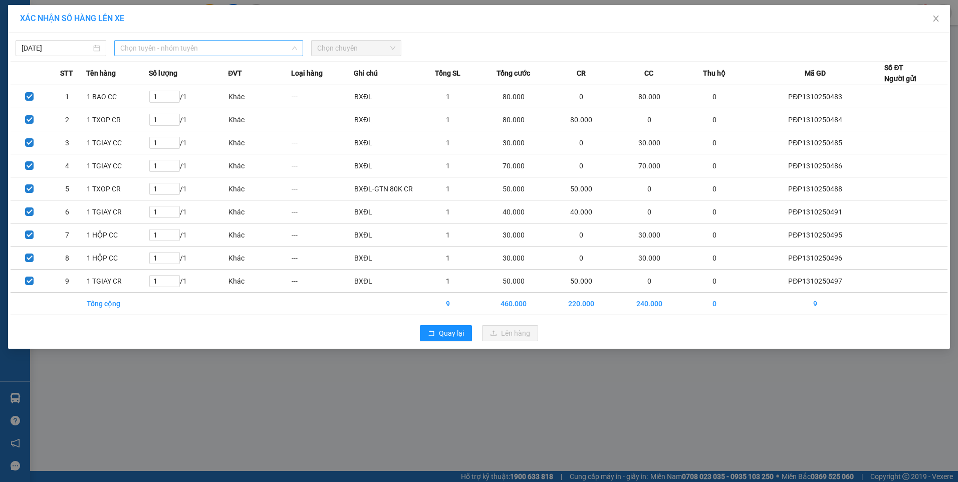
click at [196, 51] on span "Chọn tuyến - nhóm tuyến" at bounding box center [208, 48] width 177 height 15
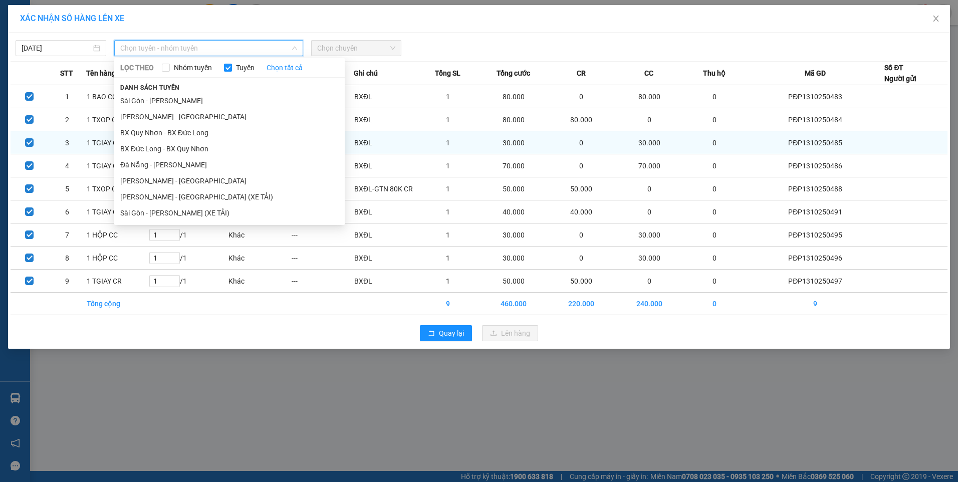
drag, startPoint x: 190, startPoint y: 194, endPoint x: 267, endPoint y: 139, distance: 94.8
click at [190, 195] on li "[PERSON_NAME] - [GEOGRAPHIC_DATA] (XE TẢI)" at bounding box center [229, 197] width 230 height 16
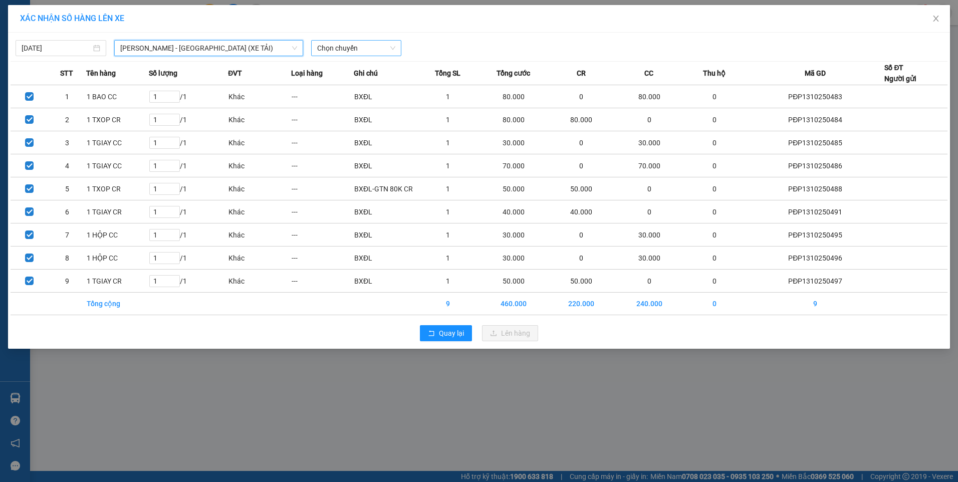
click at [372, 46] on span "Chọn chuyến" at bounding box center [356, 48] width 79 height 15
click at [370, 85] on div "18:00 - 81H-008.19" at bounding box center [356, 84] width 78 height 11
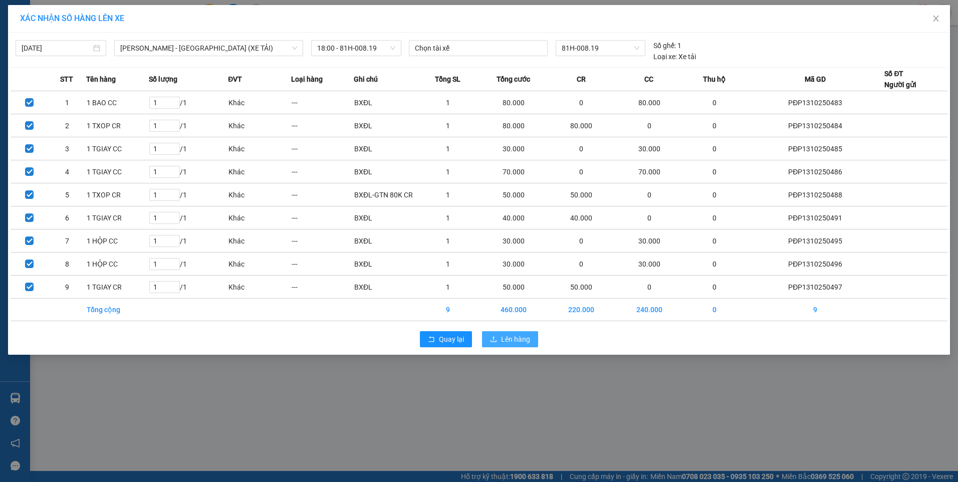
click at [515, 340] on span "Lên hàng" at bounding box center [515, 339] width 29 height 11
